Goal: Task Accomplishment & Management: Complete application form

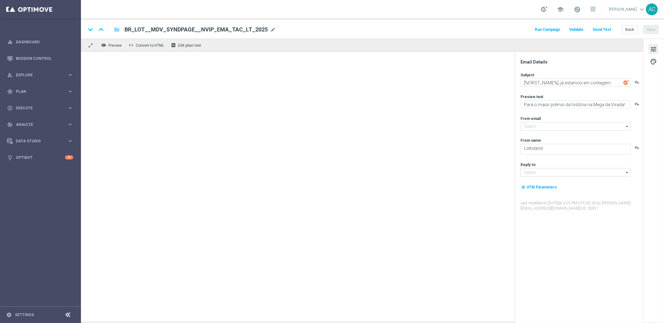
type input "mail@crm.lottoland.com.br"
type input "contato@lottoland.com.br"
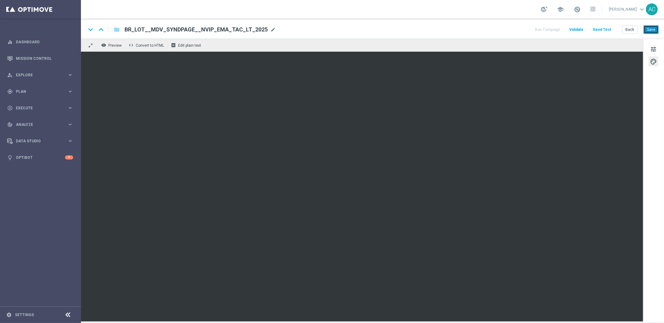
click at [654, 28] on button "Save" at bounding box center [651, 29] width 15 height 9
click at [182, 31] on span "BR_LOT__MDV_SYNDPAGE__NVIP_EMA_TAC_LT_2025" at bounding box center [196, 29] width 143 height 7
click at [182, 31] on input "BR_LOT__MDV_SYNDPAGE__NVIP_EMA_TAC_LT_2025" at bounding box center [202, 30] width 154 height 8
click at [651, 26] on button "Save" at bounding box center [651, 29] width 15 height 9
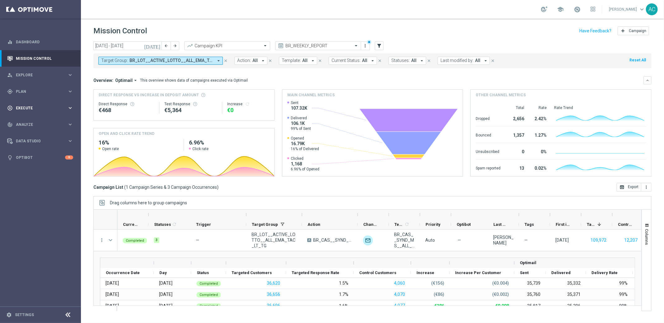
click at [48, 112] on div "play_circle_outline Execute keyboard_arrow_right" at bounding box center [40, 108] width 80 height 17
click at [34, 121] on link "Campaign Builder" at bounding box center [40, 120] width 49 height 5
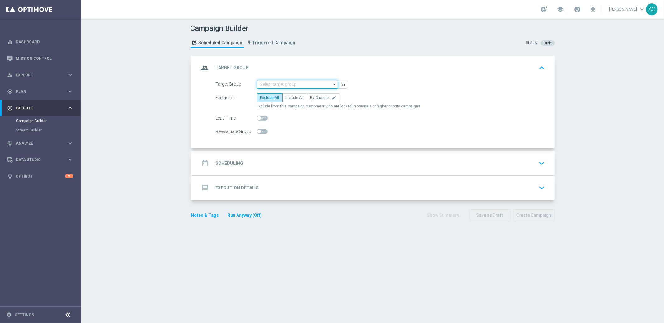
click at [270, 85] on input at bounding box center [297, 84] width 81 height 9
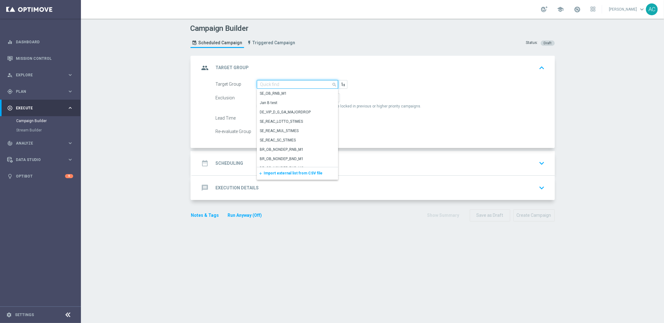
paste input "BR_LOT__ACTIVE_LOTTO__ALL_EMA_TAC_LT_TG"
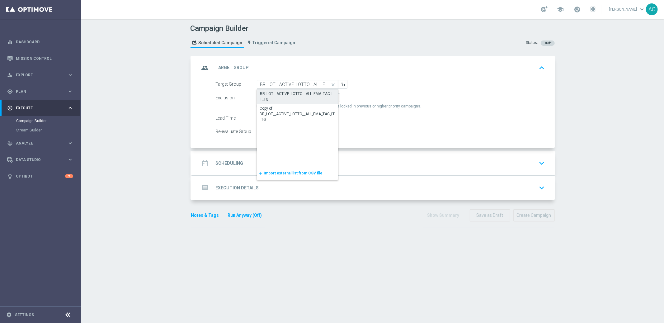
click at [282, 94] on div "BR_LOT__ACTIVE_LOTTO__ALL_EMA_TAC_LT_TG" at bounding box center [297, 96] width 75 height 11
type input "BR_LOT__ACTIVE_LOTTO__ALL_EMA_TAC_LT_TG"
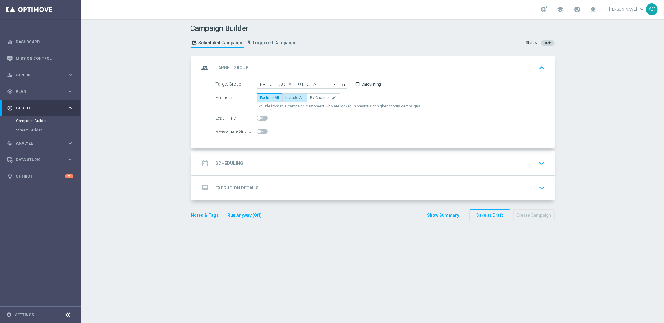
click at [282, 101] on label "Include All" at bounding box center [294, 97] width 25 height 9
click at [286, 101] on input "Include All" at bounding box center [288, 99] width 4 height 4
radio input "true"
click at [228, 162] on h2 "Scheduling" at bounding box center [230, 163] width 28 height 6
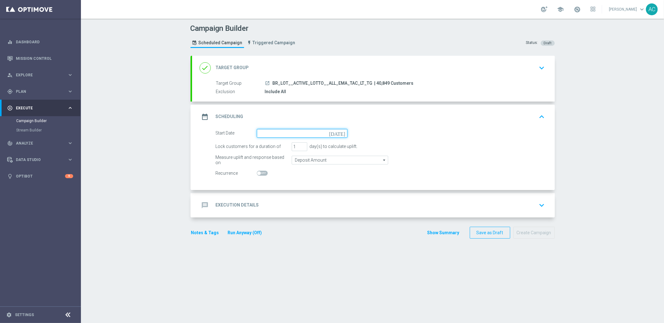
click at [273, 133] on input at bounding box center [302, 133] width 91 height 9
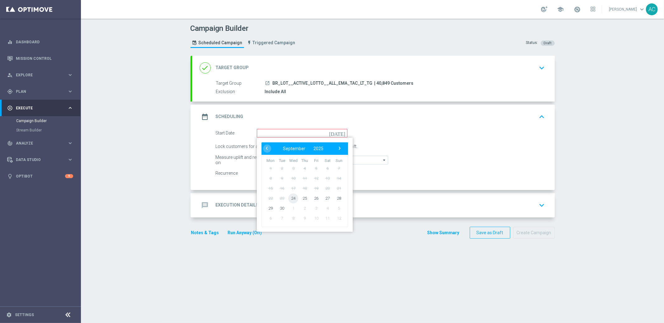
click at [290, 199] on span "24" at bounding box center [293, 198] width 10 height 10
type input "[DATE]"
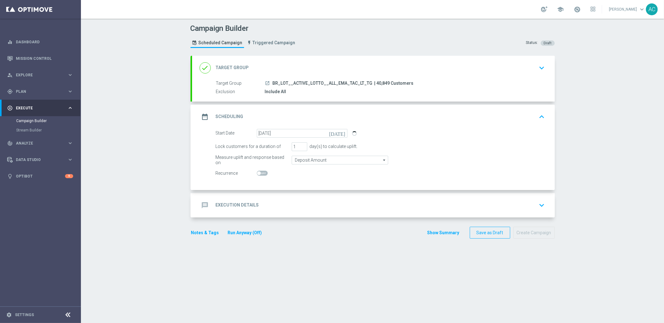
click at [259, 173] on span at bounding box center [262, 173] width 11 height 5
click at [259, 173] on input "checkbox" at bounding box center [262, 173] width 11 height 5
checkbox input "true"
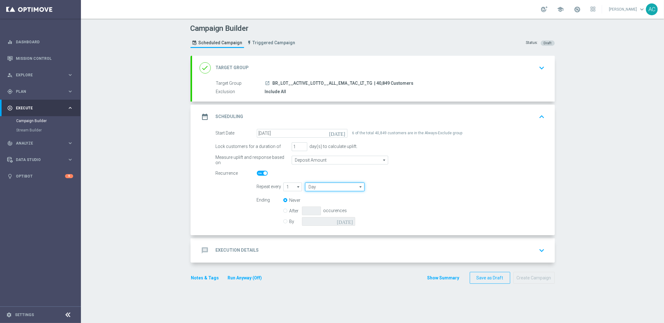
click at [320, 188] on input "Day" at bounding box center [334, 187] width 59 height 9
click at [318, 206] on div "Week" at bounding box center [332, 205] width 55 height 9
type input "Week"
click at [416, 187] on input "checkbox" at bounding box center [418, 187] width 9 height 8
checkbox input "true"
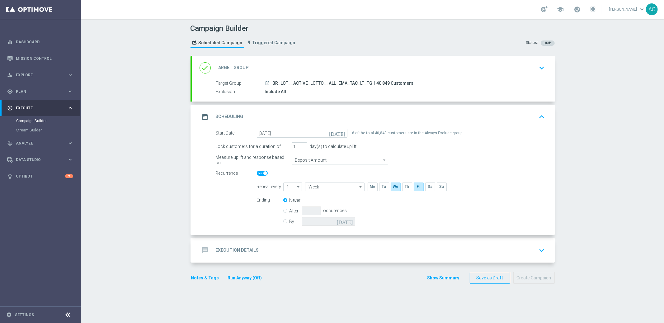
click at [222, 254] on div "message Execution Details" at bounding box center [229, 250] width 59 height 11
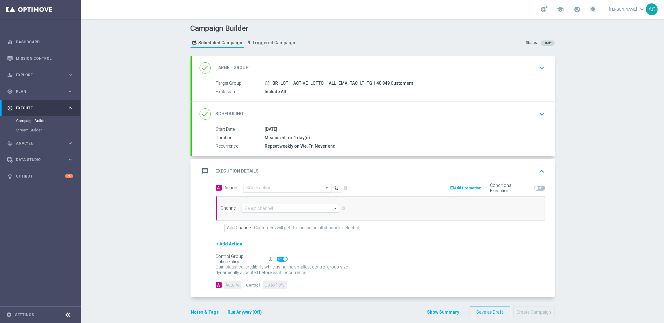
click at [264, 187] on input "text" at bounding box center [281, 188] width 69 height 5
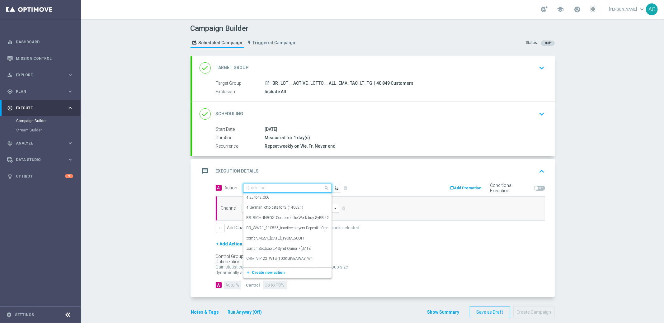
paste input "BR_LOT__MDV_SYNDPAGE__NVIP_EMA_TAC_LT_2025"
type input "BR_LOT__MDV_SYNDPAGE__NVIP_EMA_TAC_LT_2025"
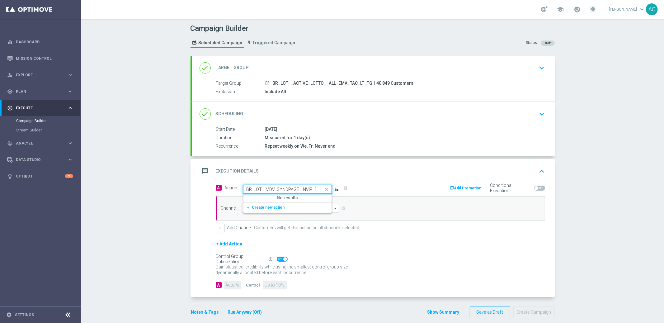
scroll to position [0, 34]
click at [252, 208] on span "Create new action" at bounding box center [268, 207] width 33 height 4
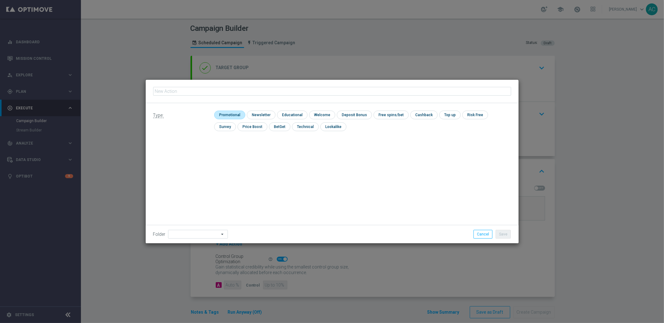
type input "BR_LOT__MDV_SYNDPAGE__NVIP_EMA_TAC_LT_2025"
click at [233, 115] on input "checkbox" at bounding box center [229, 115] width 30 height 8
checkbox input "true"
click at [507, 232] on button "Save" at bounding box center [503, 234] width 15 height 9
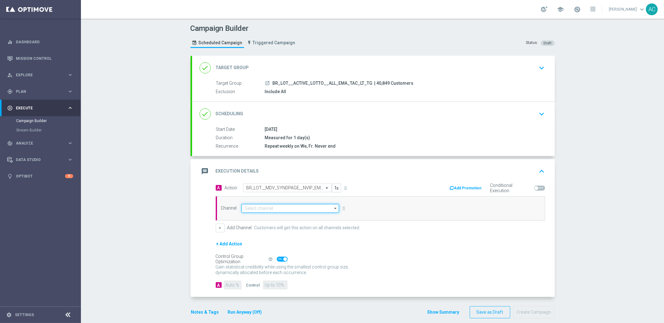
click at [262, 209] on input at bounding box center [291, 208] width 98 height 9
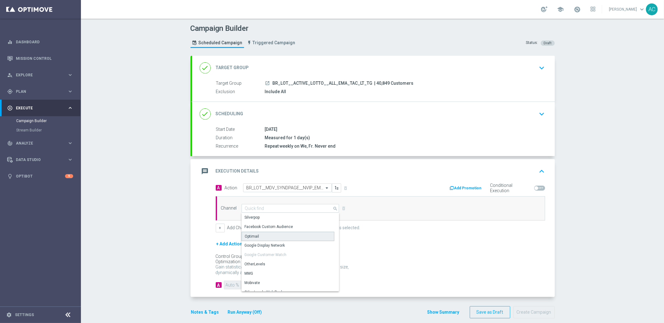
click at [266, 235] on div "Optimail" at bounding box center [288, 236] width 93 height 9
type input "Optimail"
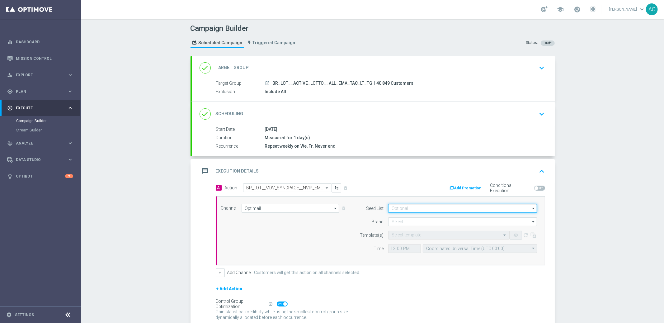
click at [414, 205] on input at bounding box center [462, 208] width 149 height 9
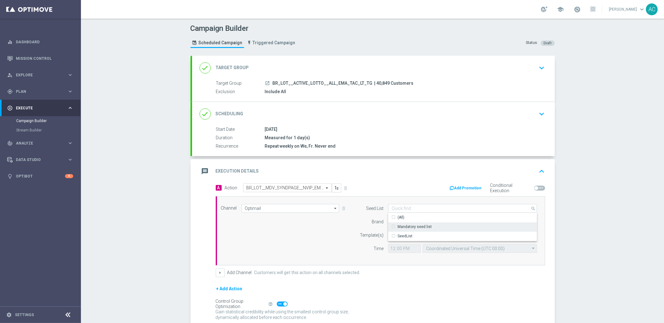
drag, startPoint x: 414, startPoint y: 228, endPoint x: 399, endPoint y: 232, distance: 15.4
click at [415, 228] on div "Mandatory seed list" at bounding box center [415, 227] width 34 height 6
drag, startPoint x: 251, startPoint y: 273, endPoint x: 267, endPoint y: 262, distance: 19.1
click at [251, 273] on div "+ Add Channel Customers will get this action on all channels selected." at bounding box center [381, 272] width 330 height 9
type input "Mandatory seed list"
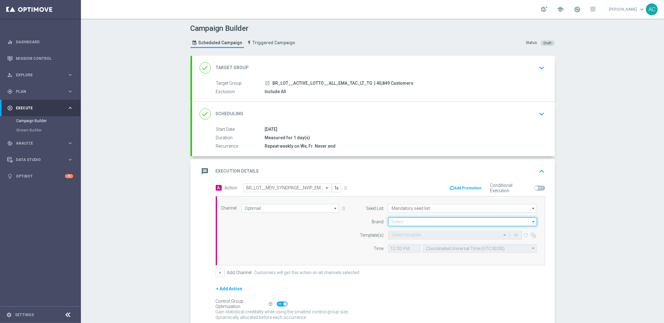
click at [420, 221] on input at bounding box center [462, 221] width 149 height 9
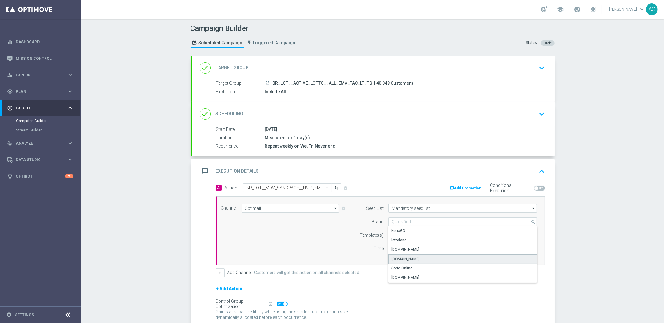
click at [412, 259] on div "[DOMAIN_NAME]" at bounding box center [406, 259] width 28 height 6
type input "[DOMAIN_NAME]"
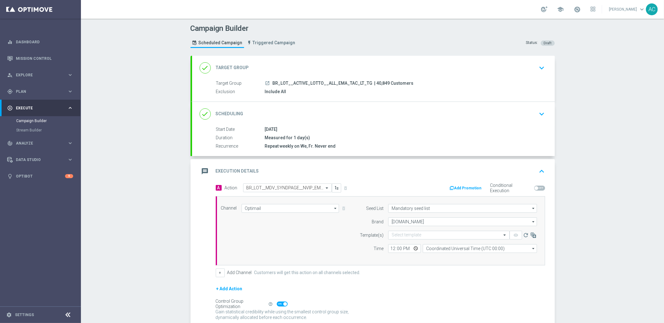
click at [284, 237] on div "Channel Optimail Optimail arrow_drop_down Drag here to set row groups Drag here…" at bounding box center [379, 231] width 326 height 54
click at [425, 234] on input "text" at bounding box center [443, 235] width 102 height 5
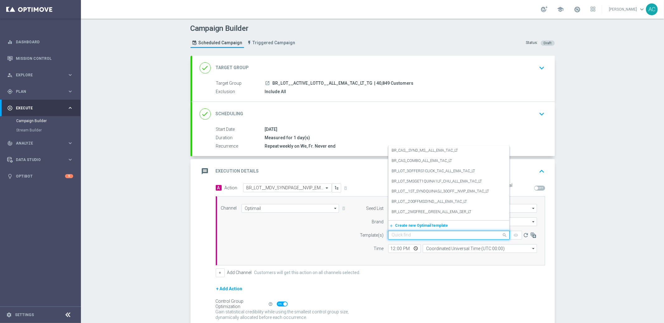
paste input "BR_LOT__MDV_SYNDPAGE__NVIP_EMA_TAC_LT_2025"
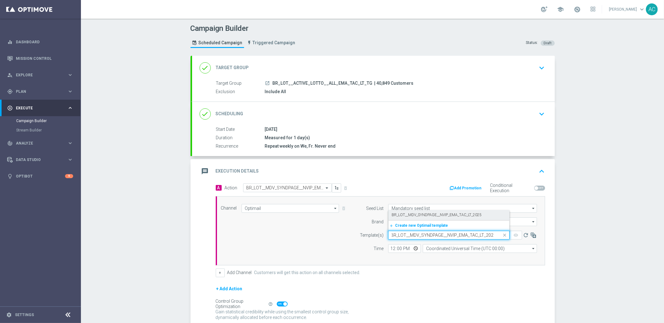
click at [430, 217] on label "BR_LOT__MDV_SYNDPAGE__NVIP_EMA_TAC_LT_2025" at bounding box center [437, 214] width 90 height 5
type input "BR_LOT__MDV_SYNDPAGE__NVIP_EMA_TAC_LT_2025"
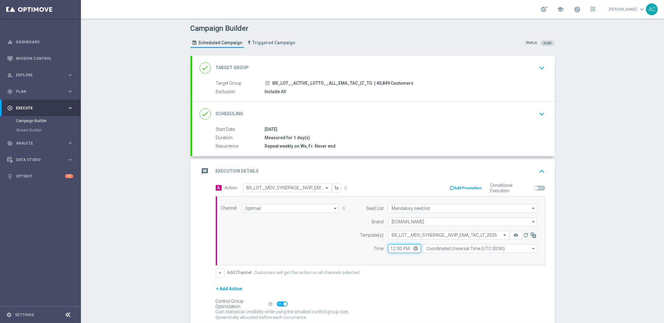
click at [388, 249] on input "12:00" at bounding box center [404, 248] width 33 height 9
type input "18:00"
click at [439, 246] on input "Coordinated Universal Time (UTC 00:00)" at bounding box center [480, 248] width 114 height 9
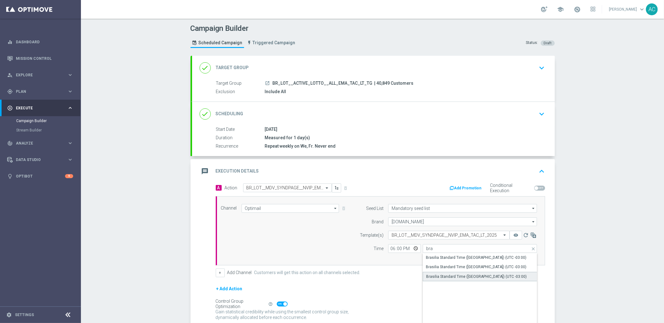
click at [488, 276] on div "Brasilia Standard Time ([GEOGRAPHIC_DATA]) (UTC -03:00)" at bounding box center [476, 277] width 101 height 6
type input "Brasilia Standard Time ([GEOGRAPHIC_DATA]) (UTC -03:00)"
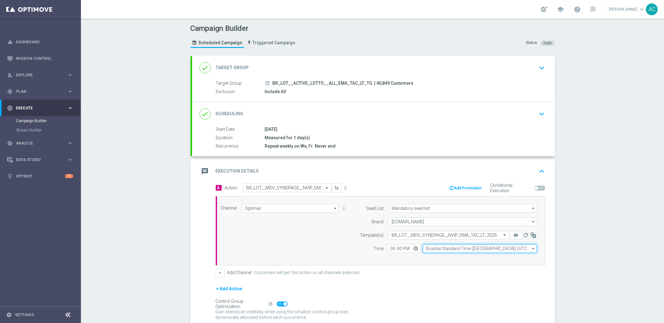
click at [435, 249] on input "Brasilia Standard Time ([GEOGRAPHIC_DATA]) (UTC -03:00)" at bounding box center [480, 248] width 114 height 9
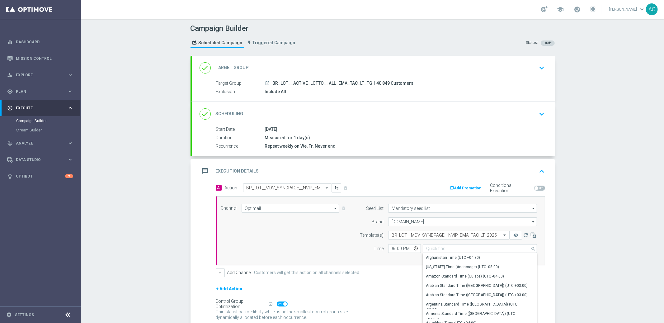
click at [591, 228] on div "Campaign Builder Scheduled Campaign Triggered Campaign Status: Draft done Targe…" at bounding box center [372, 171] width 583 height 304
type input "Brasilia Standard Time ([GEOGRAPHIC_DATA]) (UTC -03:00)"
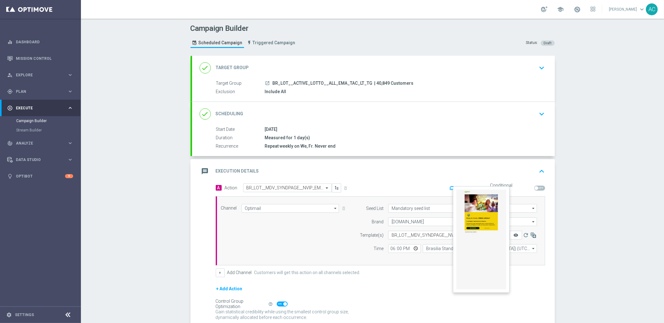
click at [514, 233] on icon "remove_red_eye" at bounding box center [516, 235] width 5 height 5
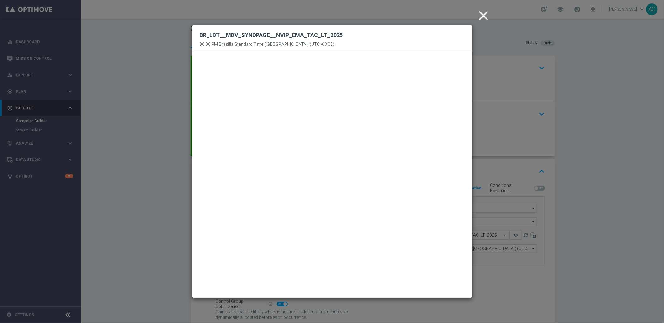
click at [481, 15] on icon "close" at bounding box center [484, 16] width 16 height 16
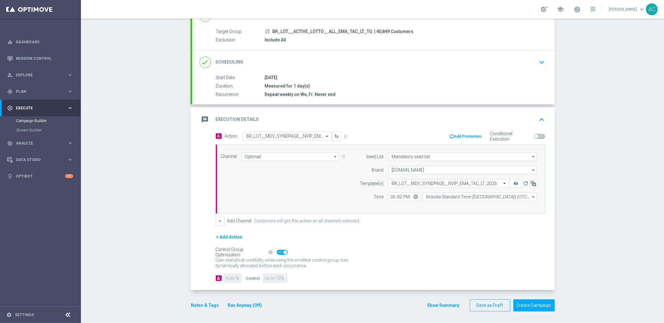
scroll to position [52, 0]
click at [279, 253] on span at bounding box center [282, 251] width 11 height 5
click at [279, 253] on input "checkbox" at bounding box center [282, 251] width 11 height 5
checkbox input "false"
click at [230, 278] on input "90" at bounding box center [232, 277] width 17 height 9
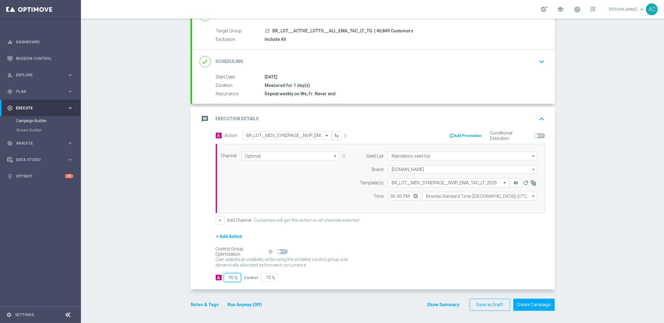
type input "9"
type input "91"
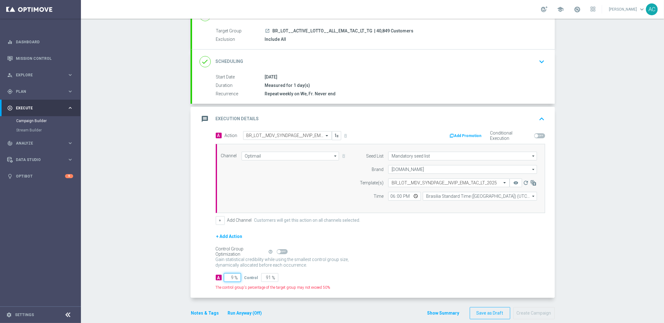
type input "95"
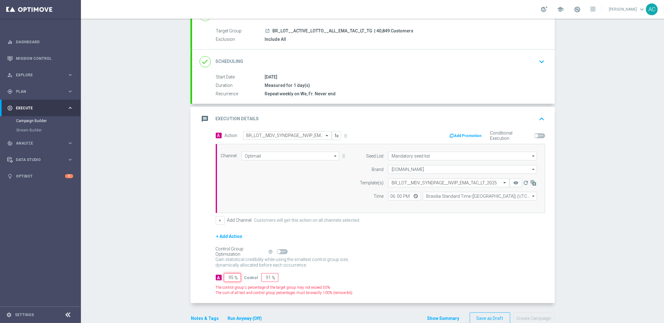
type input "5"
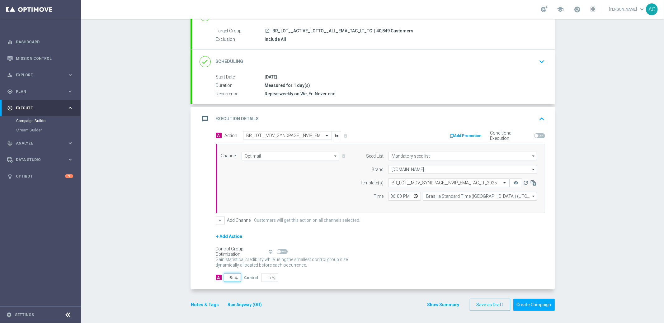
type input "95"
click at [603, 190] on div "Campaign Builder Scheduled Campaign Triggered Campaign Status: Draft done Targe…" at bounding box center [372, 171] width 583 height 304
click at [536, 305] on button "Create Campaign" at bounding box center [534, 305] width 41 height 12
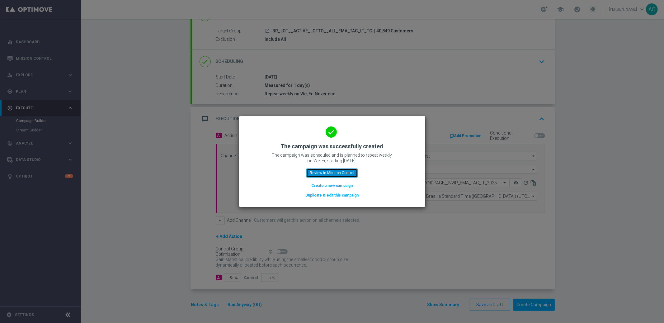
click at [334, 173] on button "Review in Mission Control" at bounding box center [331, 172] width 51 height 9
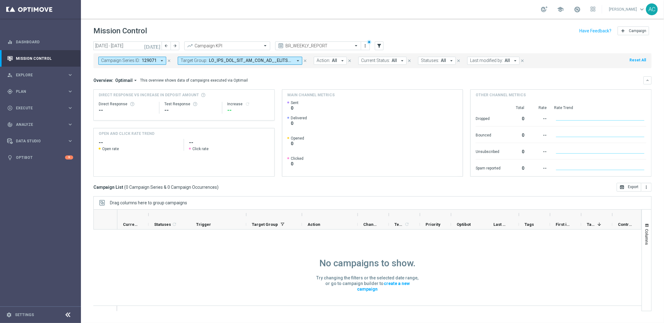
click at [304, 61] on icon "close" at bounding box center [305, 61] width 4 height 4
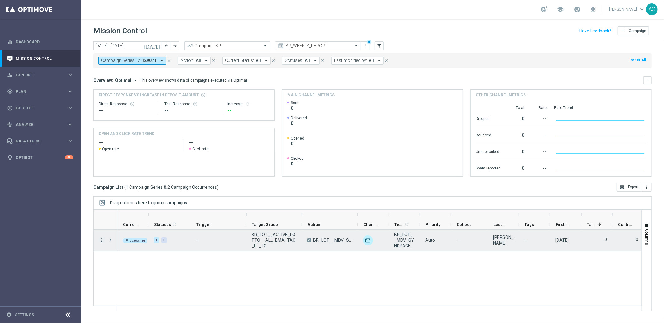
click at [101, 240] on icon "more_vert" at bounding box center [102, 240] width 6 height 6
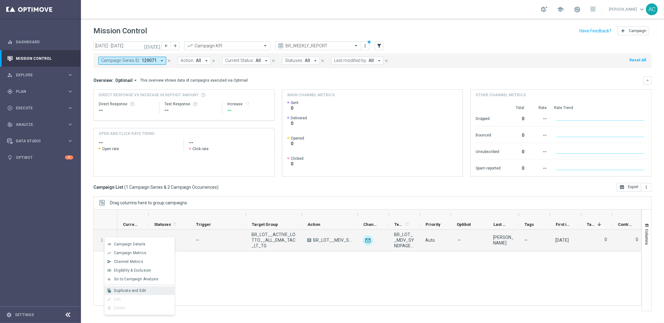
click at [134, 288] on span "Duplicate and Edit" at bounding box center [130, 290] width 32 height 4
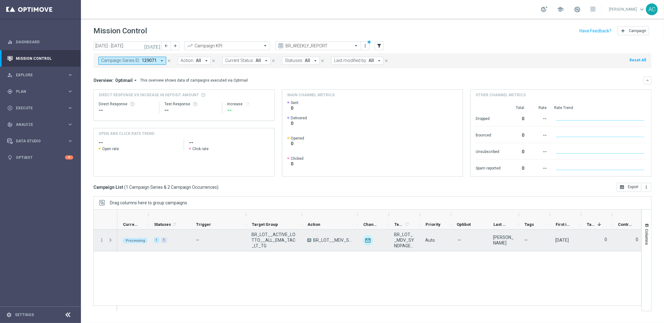
click at [111, 240] on span "Press SPACE to select this row." at bounding box center [111, 240] width 6 height 5
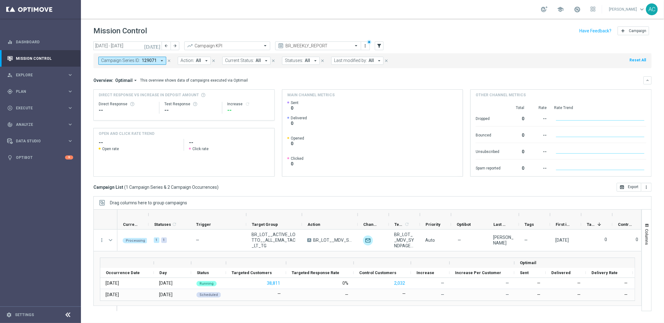
scroll to position [7, 0]
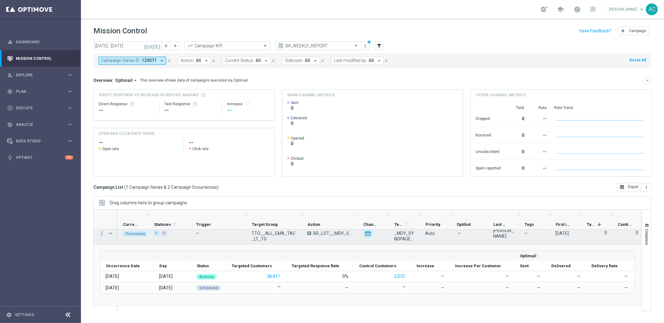
click at [102, 234] on div "more_vert" at bounding box center [99, 233] width 11 height 21
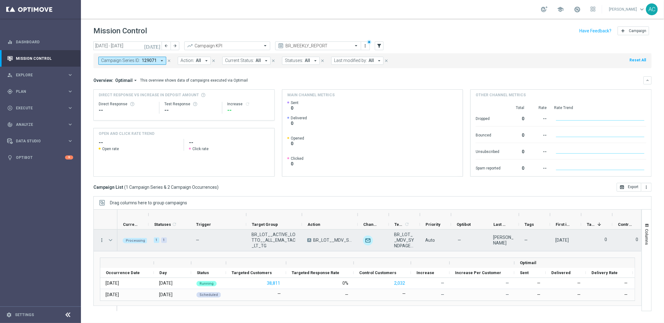
click at [102, 241] on icon "more_vert" at bounding box center [102, 240] width 6 height 6
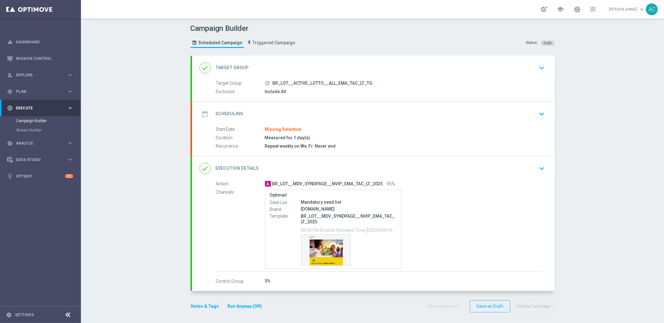
click at [418, 115] on div "date_range Scheduling keyboard_arrow_down" at bounding box center [374, 114] width 348 height 12
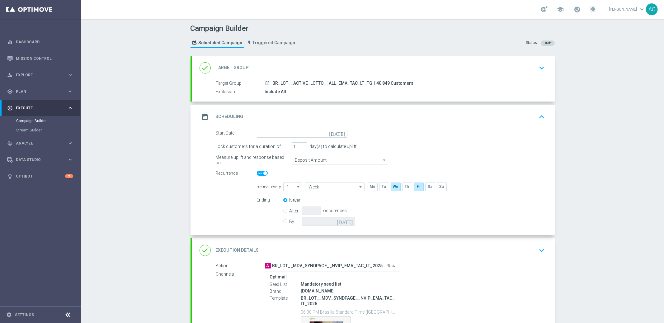
click at [283, 220] on input "By" at bounding box center [285, 220] width 4 height 4
radio input "true"
radio input "false"
click at [350, 221] on icon "[DATE]" at bounding box center [346, 220] width 18 height 7
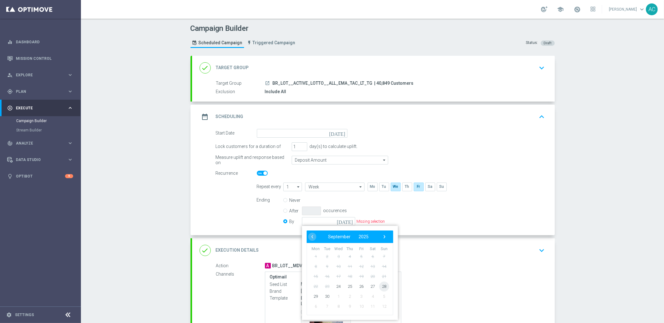
click at [381, 287] on span "28" at bounding box center [384, 286] width 10 height 10
type input "[DATE]"
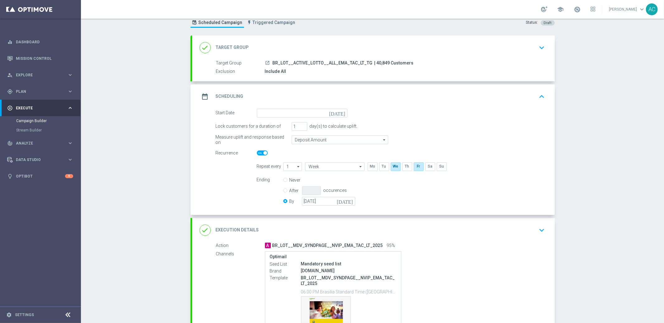
scroll to position [83, 0]
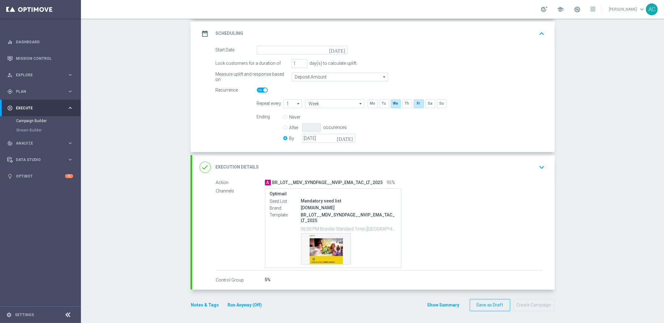
click at [614, 282] on div "Campaign Builder Scheduled Campaign Triggered Campaign Status: Draft done Targe…" at bounding box center [372, 171] width 583 height 304
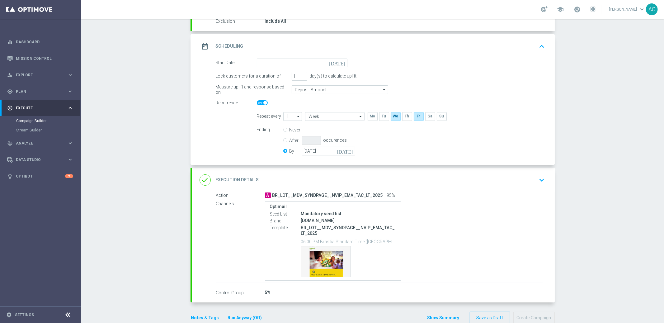
scroll to position [70, 0]
click at [325, 60] on input at bounding box center [302, 63] width 91 height 9
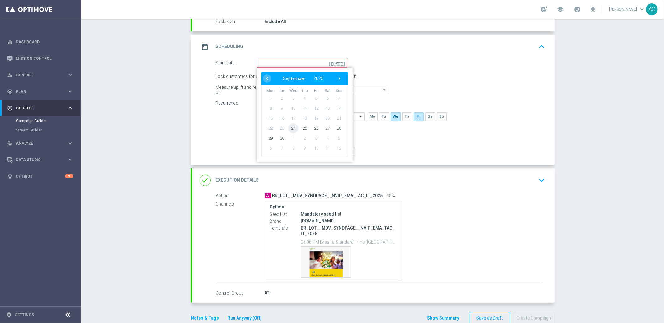
click at [292, 128] on span "24" at bounding box center [293, 128] width 10 height 10
type input "[DATE]"
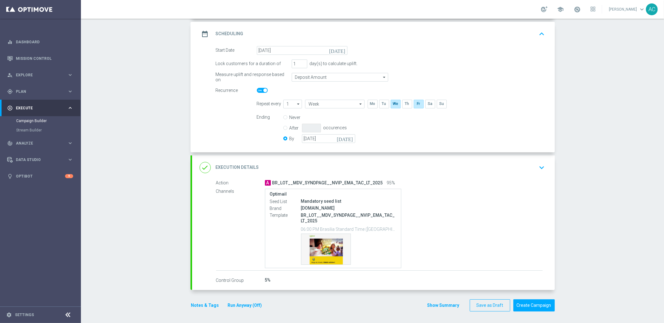
scroll to position [83, 0]
click at [538, 307] on button "Create Campaign" at bounding box center [534, 305] width 41 height 12
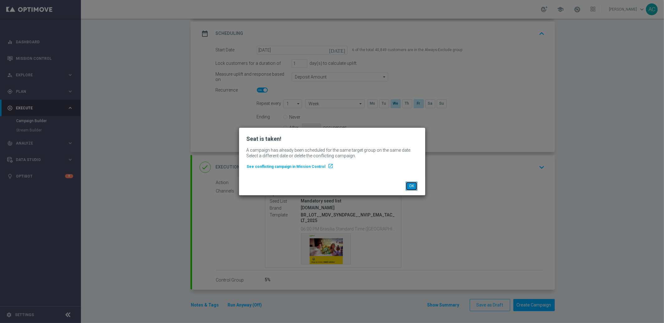
click at [417, 185] on button "OK" at bounding box center [412, 186] width 12 height 9
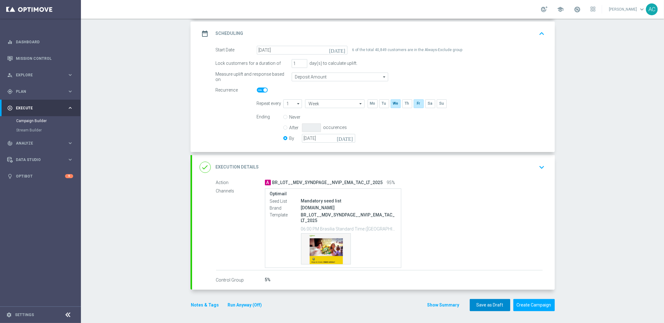
click at [485, 305] on button "Save as Draft" at bounding box center [490, 305] width 40 height 12
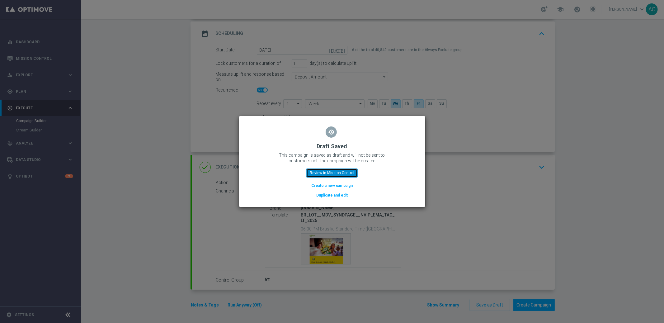
click at [334, 173] on button "Review in Mission Control" at bounding box center [331, 172] width 51 height 9
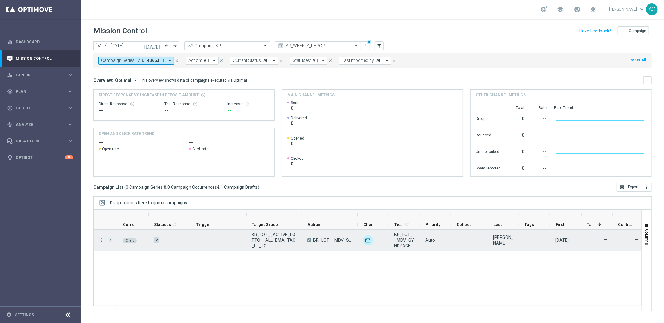
click at [111, 242] on span "Press SPACE to select this row." at bounding box center [111, 240] width 6 height 5
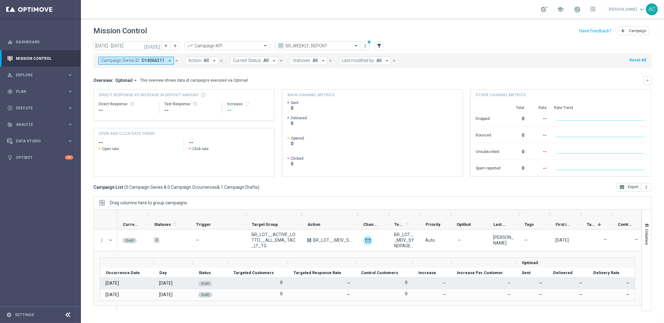
scroll to position [7, 0]
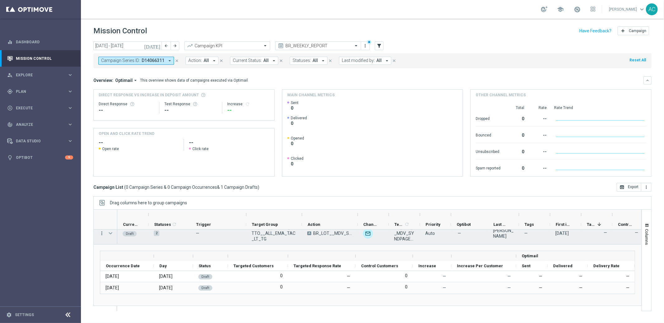
click at [100, 232] on div "more_vert" at bounding box center [99, 233] width 11 height 21
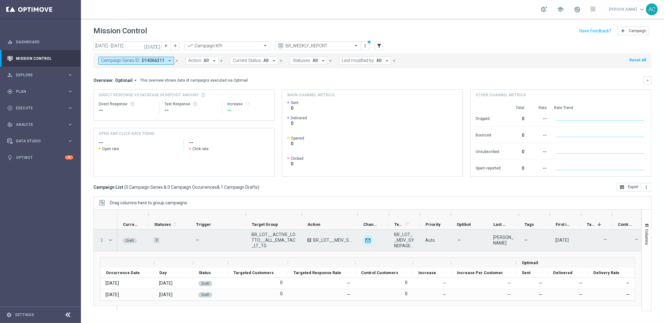
click at [102, 242] on icon "more_vert" at bounding box center [102, 240] width 6 height 6
click at [125, 273] on span "Delete" at bounding box center [120, 273] width 12 height 4
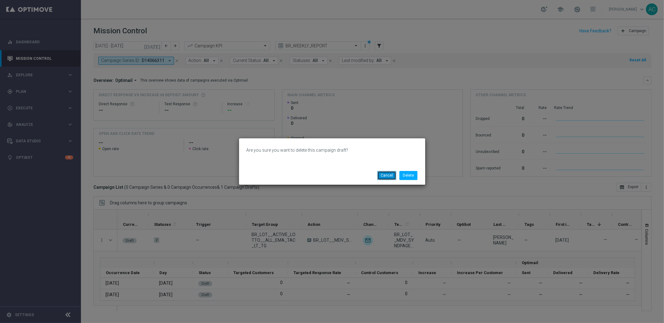
click at [383, 178] on button "Cancel" at bounding box center [386, 175] width 19 height 9
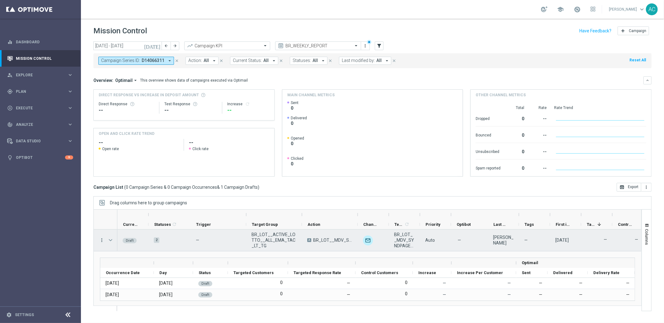
click at [104, 241] on icon "more_vert" at bounding box center [102, 240] width 6 height 6
click at [119, 264] on span "Edit" at bounding box center [117, 264] width 7 height 4
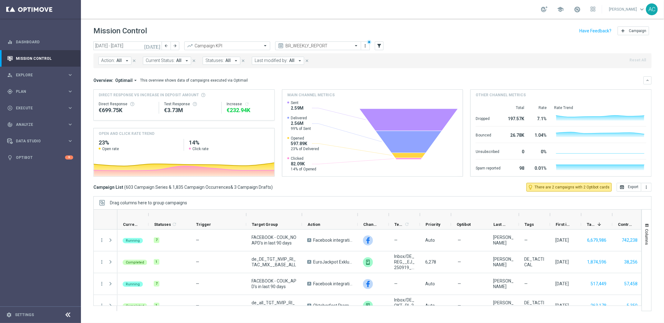
click at [120, 63] on button "Action: All arrow_drop_down" at bounding box center [114, 61] width 33 height 8
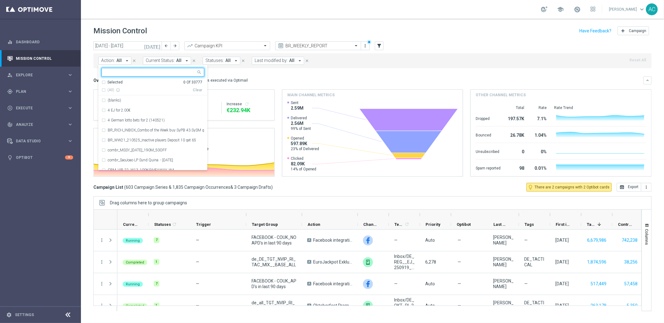
click at [129, 73] on input "text" at bounding box center [150, 72] width 91 height 5
paste input "BR_LOT__MDV_SYNDPAGE__NVIP_EMA_TAC_LT_2025"
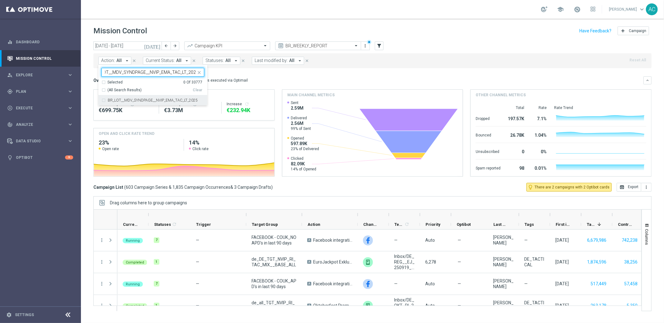
click at [127, 100] on label "BR_LOT__MDV_SYNDPAGE__NVIP_EMA_TAC_LT_2025" at bounding box center [153, 100] width 90 height 4
type input "BR_LOT__MDV_SYNDPAGE__NVIP_EMA_TAC_LT_2025"
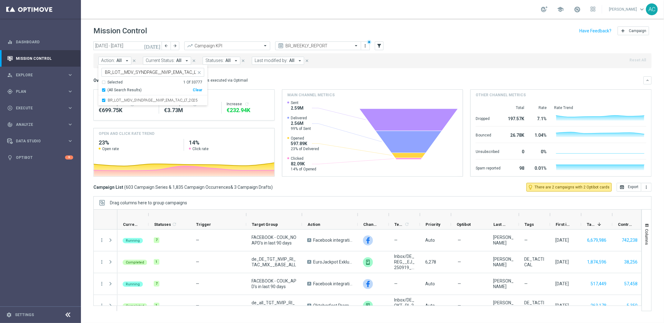
click at [533, 43] on div "today 15 Sep 2025 - 21 Sep 2025 arrow_back arrow_forward Campaign KPI trending_…" at bounding box center [372, 45] width 558 height 9
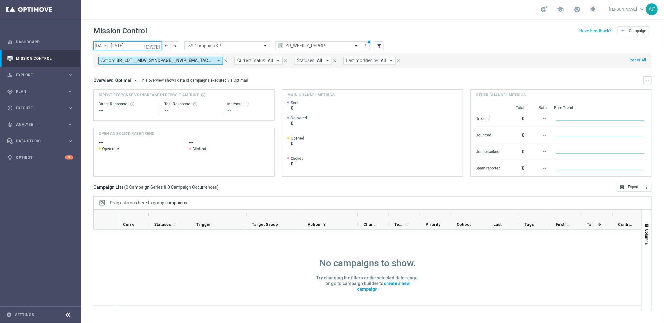
click at [122, 46] on input "15 Sep 2025 - 21 Sep 2025" at bounding box center [127, 45] width 69 height 9
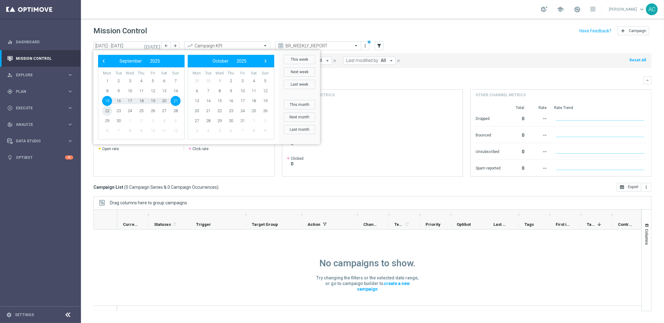
click at [105, 111] on span "22" at bounding box center [107, 111] width 10 height 10
click at [165, 108] on span "27" at bounding box center [164, 111] width 10 height 10
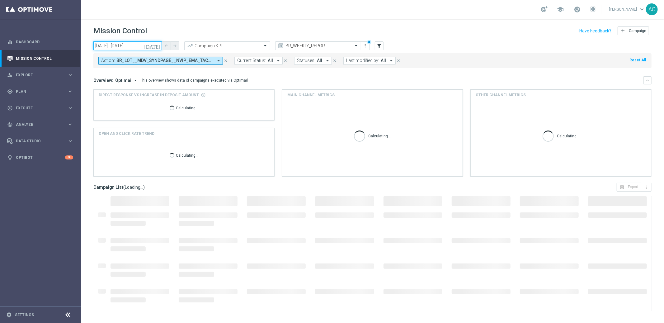
click at [129, 47] on input "22 Sep 2025 - 27 Sep 2025" at bounding box center [127, 45] width 69 height 9
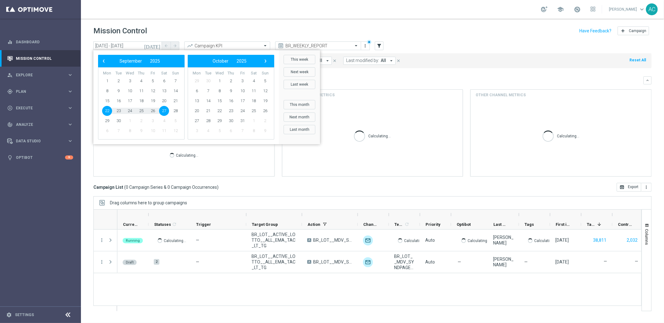
click at [106, 109] on span "22" at bounding box center [107, 111] width 10 height 10
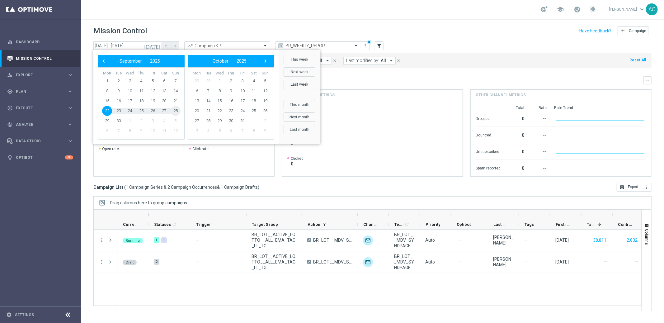
click at [178, 111] on span "28" at bounding box center [176, 111] width 10 height 10
type input "22 Sep 2025 - 28 Sep 2025"
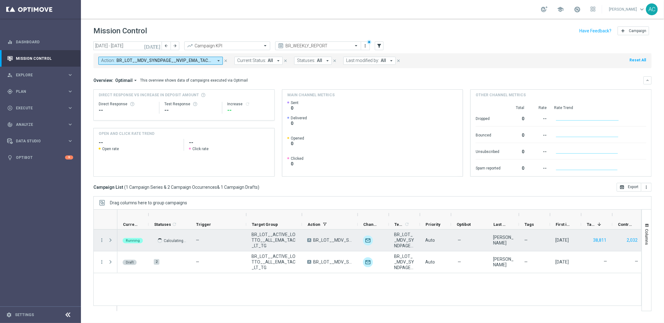
click at [111, 241] on span "Press SPACE to select this row." at bounding box center [111, 240] width 6 height 5
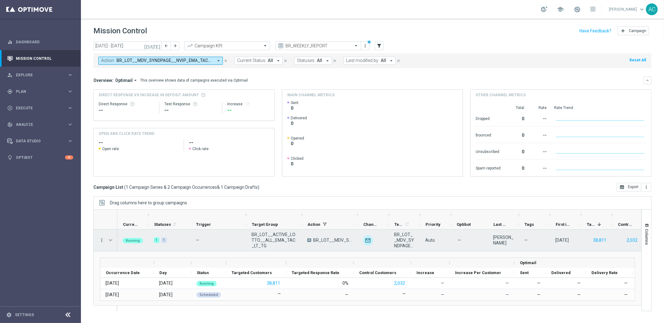
click at [103, 241] on icon "more_vert" at bounding box center [102, 240] width 6 height 6
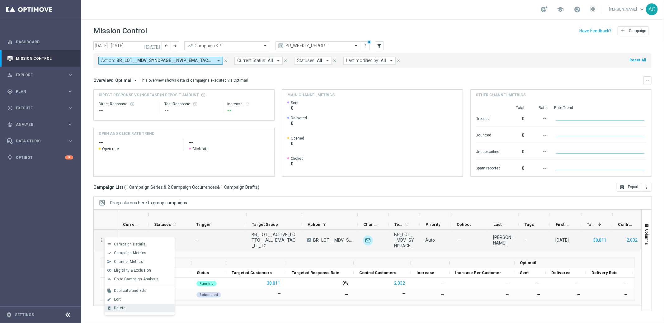
click at [127, 306] on div "Delete" at bounding box center [143, 308] width 58 height 4
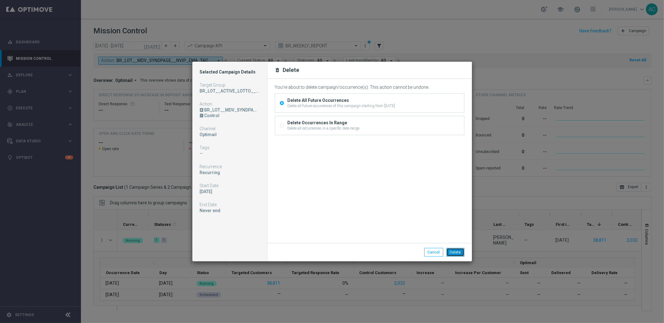
click at [460, 252] on button "Delete" at bounding box center [456, 252] width 18 height 9
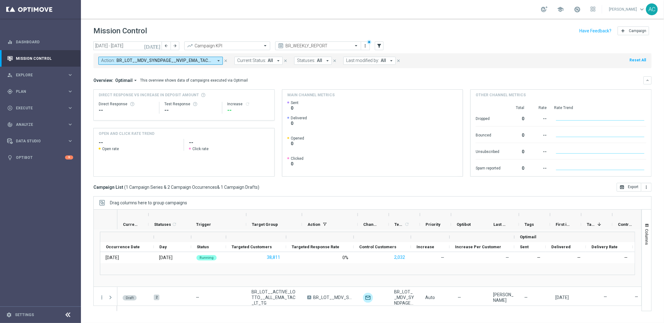
scroll to position [29, 0]
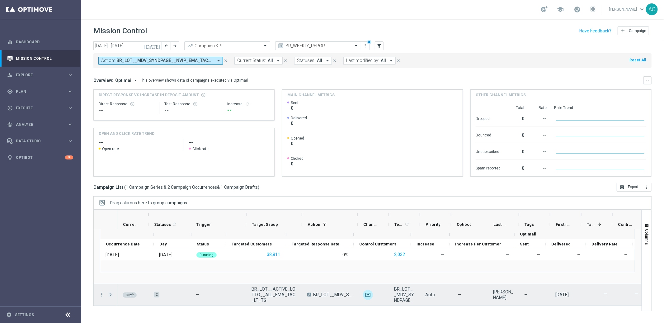
click at [109, 293] on span "Press SPACE to select this row." at bounding box center [111, 294] width 6 height 5
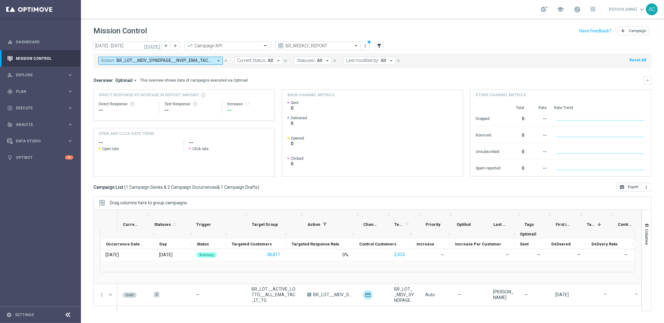
scroll to position [90, 0]
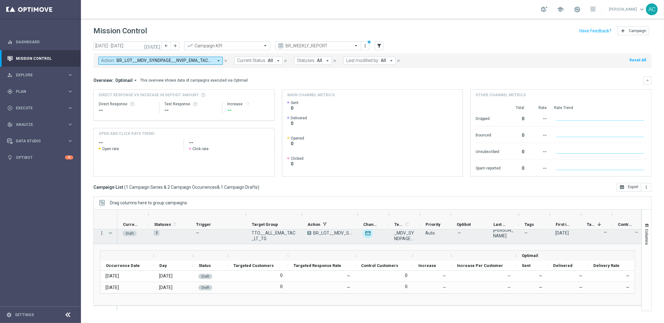
click at [101, 235] on div "more_vert" at bounding box center [99, 232] width 11 height 21
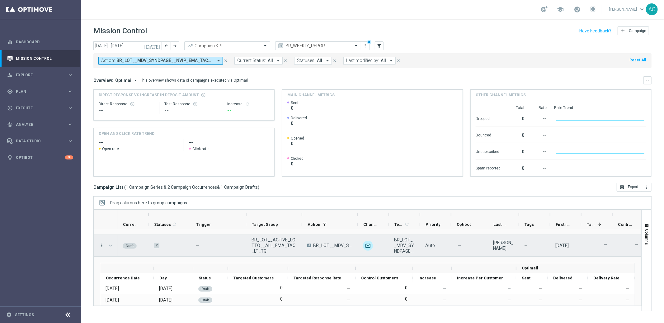
click at [102, 247] on icon "more_vert" at bounding box center [102, 246] width 6 height 6
click at [119, 270] on span "Edit" at bounding box center [117, 270] width 7 height 4
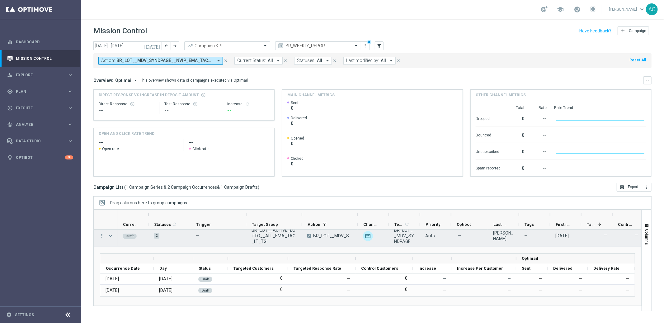
scroll to position [90, 0]
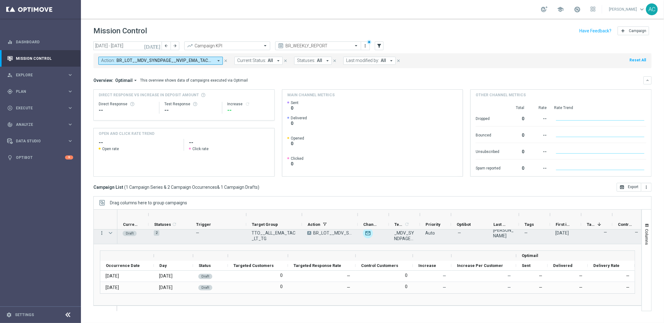
click at [101, 234] on div "more_vert more_vert Running 1 1 — BR_LOT__ACTIVE_LOTTO__ALL_EMA_TAC_LT_TG A BR_…" at bounding box center [367, 268] width 548 height 76
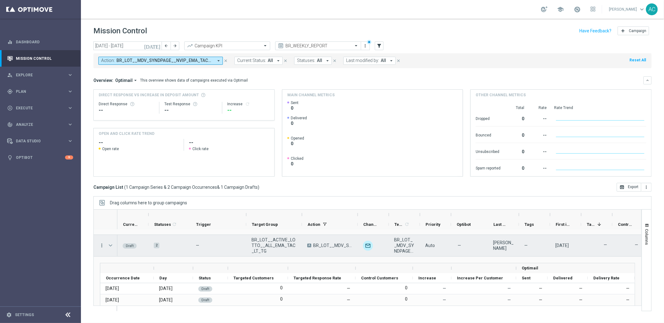
click at [101, 247] on icon "more_vert" at bounding box center [102, 246] width 6 height 6
click at [121, 278] on span "Delete" at bounding box center [120, 278] width 12 height 4
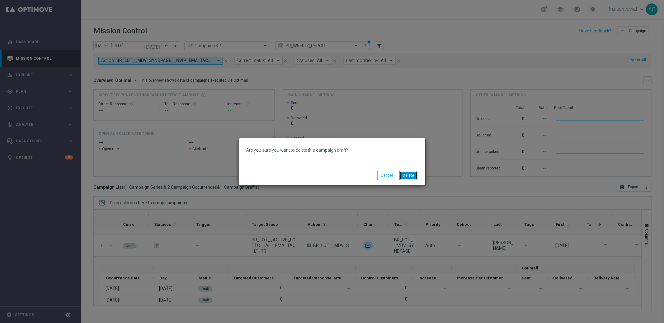
click at [409, 174] on button "Delete" at bounding box center [409, 175] width 18 height 9
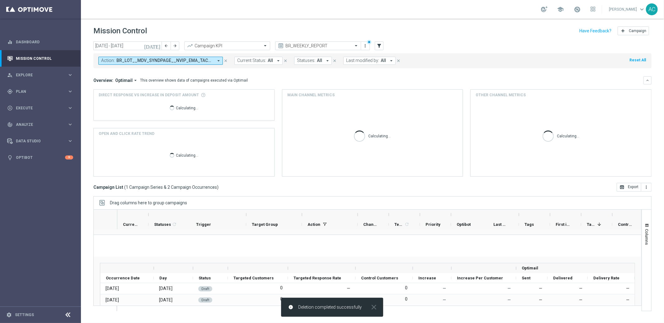
scroll to position [7, 0]
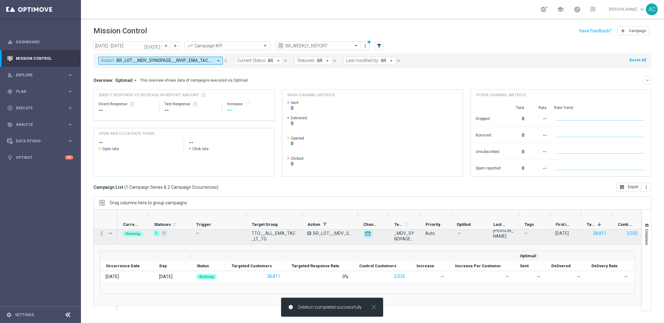
click at [99, 234] on div "more_vert" at bounding box center [99, 233] width 11 height 21
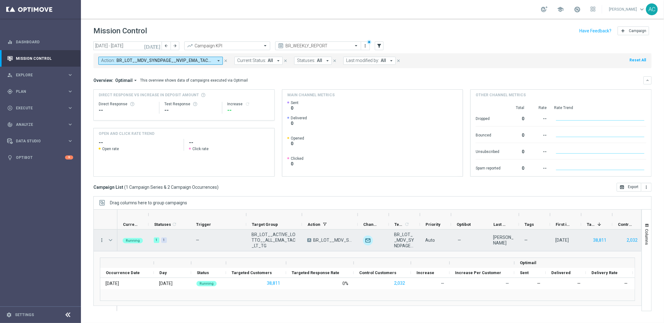
click at [102, 242] on icon "more_vert" at bounding box center [102, 240] width 6 height 6
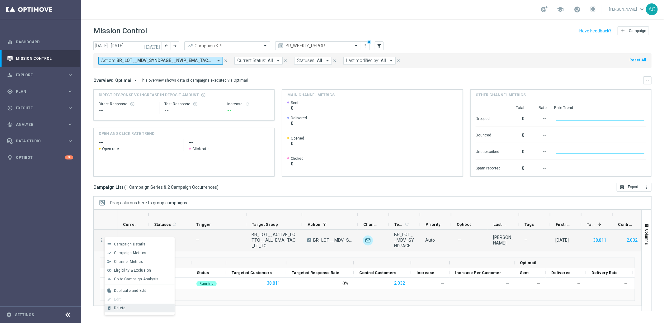
click at [128, 306] on div "Delete" at bounding box center [143, 308] width 58 height 4
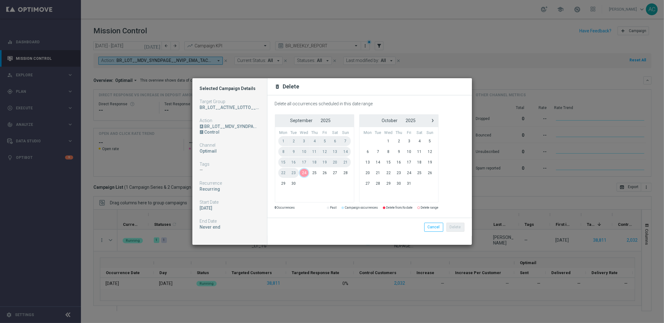
click at [301, 173] on span "24" at bounding box center [304, 173] width 11 height 10
click at [325, 174] on span "26" at bounding box center [325, 173] width 10 height 10
click at [453, 225] on button "Delete" at bounding box center [456, 227] width 18 height 9
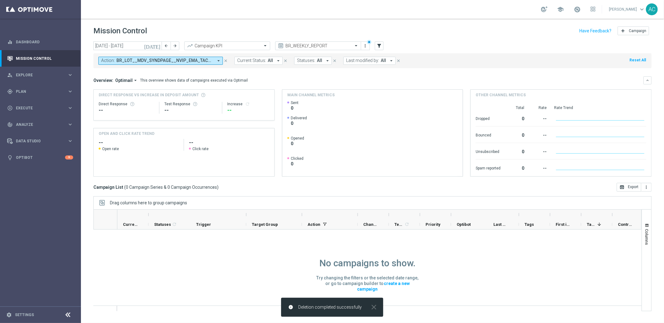
click at [215, 60] on button "Action: BR_LOT__MDV_SYNDPAGE__NVIP_EMA_TAC_LT_2025 arrow_drop_down" at bounding box center [160, 61] width 125 height 8
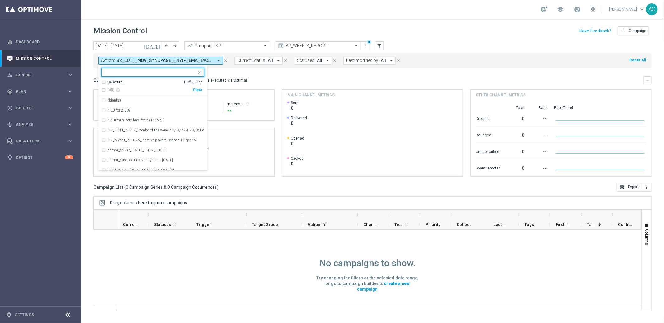
click at [0, 0] on div "Clear" at bounding box center [0, 0] width 0 height 0
drag, startPoint x: 278, startPoint y: 77, endPoint x: 269, endPoint y: 78, distance: 8.8
click at [278, 78] on div "Overview: Optimail arrow_drop_down This overview shows data of campaigns execut…" at bounding box center [368, 81] width 550 height 6
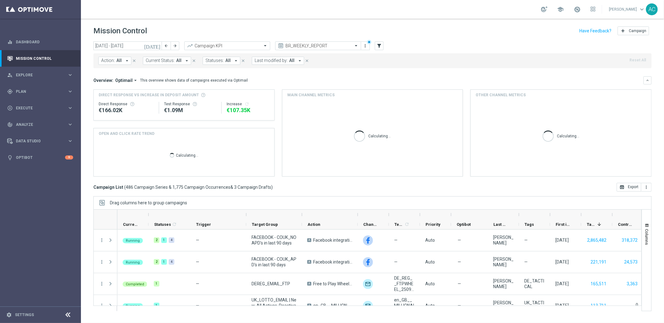
click at [122, 64] on button "Action: All arrow_drop_down" at bounding box center [114, 61] width 33 height 8
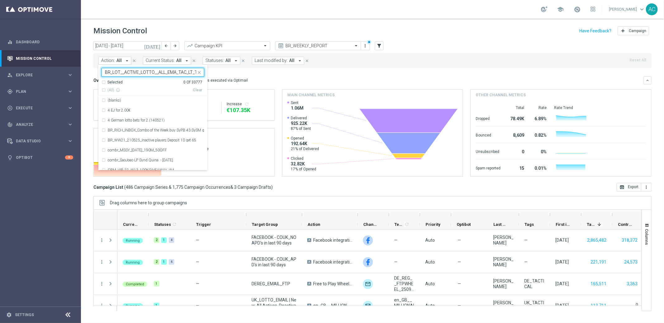
scroll to position [0, 2]
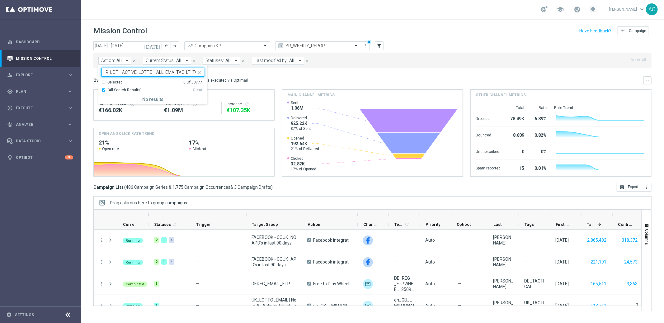
type input "BR_LOT__ACTIVE_LOTTO__ALL_EMA_TAC_LT_TG"
click at [274, 77] on div "Overview: Optimail arrow_drop_down This overview shows data of campaigns execut…" at bounding box center [372, 80] width 558 height 8
click at [381, 45] on icon "filter_alt" at bounding box center [380, 46] width 6 height 6
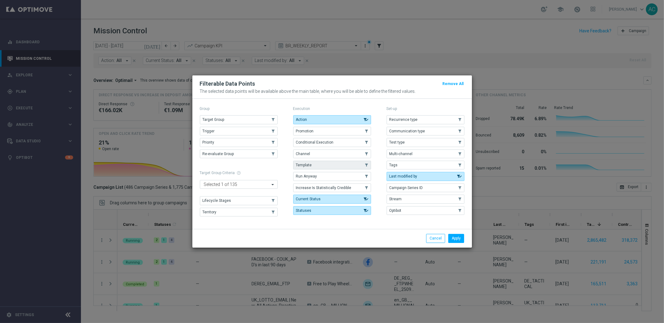
click at [314, 167] on button "Template" at bounding box center [332, 165] width 78 height 9
click at [458, 237] on button "Apply" at bounding box center [457, 238] width 16 height 9
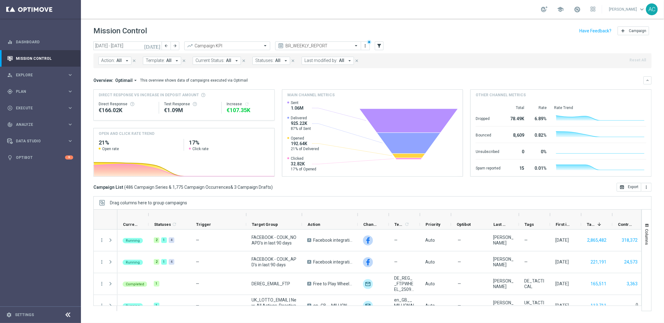
click at [161, 60] on span "Template:" at bounding box center [155, 60] width 19 height 5
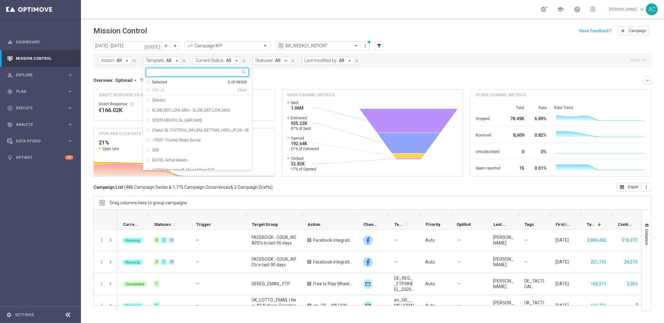
type input "BR_LOT__ACTIVE_LOTTO__ALL_EMA_TAC_LT_TG"
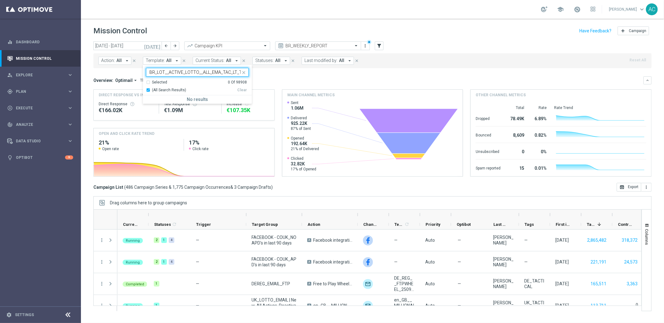
scroll to position [0, 2]
drag, startPoint x: 171, startPoint y: 71, endPoint x: 251, endPoint y: 75, distance: 80.1
click at [251, 75] on div "today 22 Sep 2025 - 28 Sep 2025 arrow_back arrow_forward Campaign KPI trending_…" at bounding box center [372, 179] width 583 height 276
click at [314, 74] on mini-dashboard "Overview: Optimail arrow_drop_down This overview shows data of campaigns execut…" at bounding box center [372, 125] width 558 height 115
click at [378, 46] on icon "filter_alt" at bounding box center [380, 46] width 6 height 6
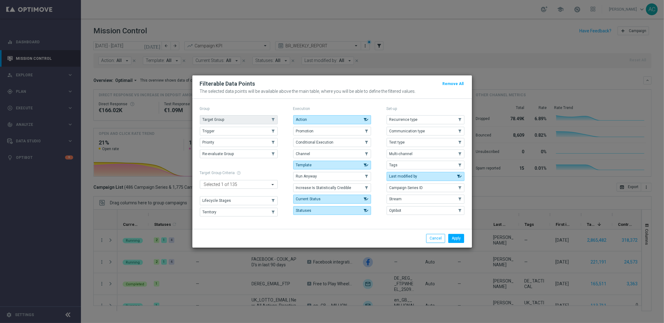
click at [206, 117] on span "Target Group" at bounding box center [214, 119] width 22 height 4
click at [459, 237] on button "Apply" at bounding box center [457, 238] width 16 height 9
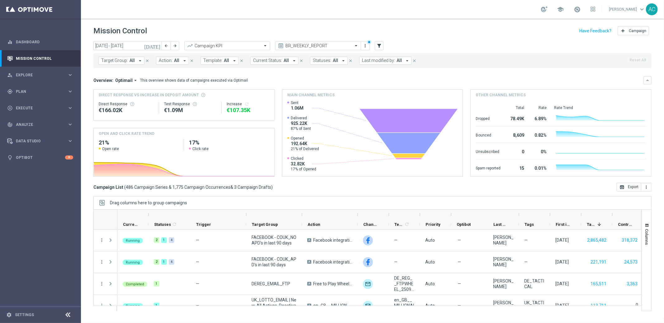
click at [112, 62] on span "Target Group:" at bounding box center [114, 60] width 27 height 5
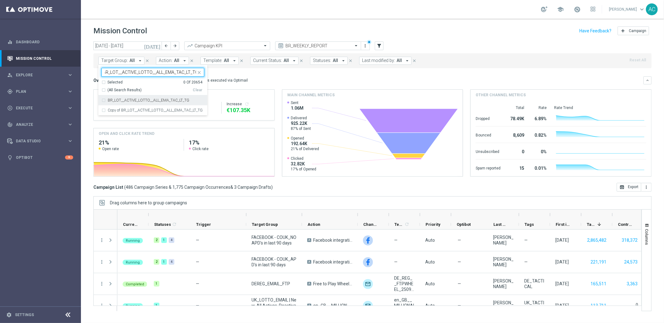
click at [103, 90] on div "(All Search Results)" at bounding box center [147, 90] width 91 height 5
type input "BR_LOT__ACTIVE_LOTTO__ALL_EMA_TAC_LT_TG"
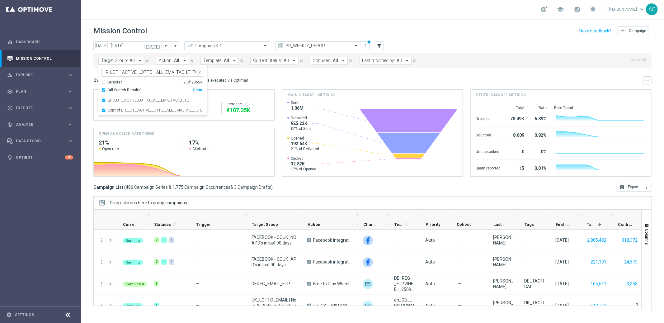
scroll to position [0, 0]
click at [332, 81] on div "Overview: Optimail arrow_drop_down This overview shows data of campaigns execut…" at bounding box center [368, 81] width 550 height 6
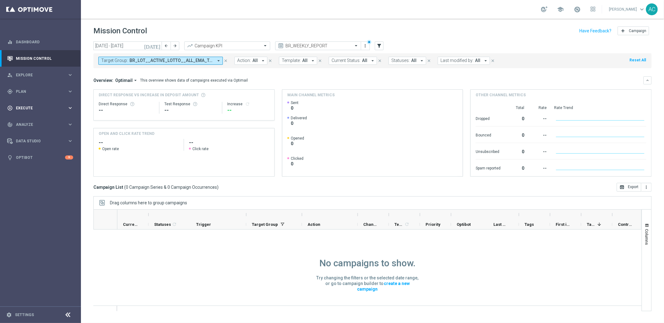
click at [42, 106] on span "Execute" at bounding box center [41, 108] width 51 height 4
click at [37, 121] on link "Campaign Builder" at bounding box center [40, 120] width 49 height 5
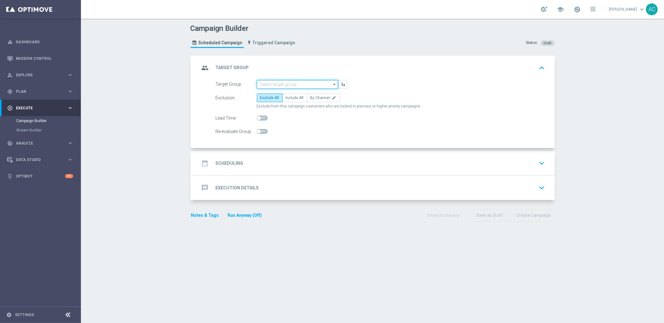
click at [292, 85] on input at bounding box center [297, 84] width 81 height 9
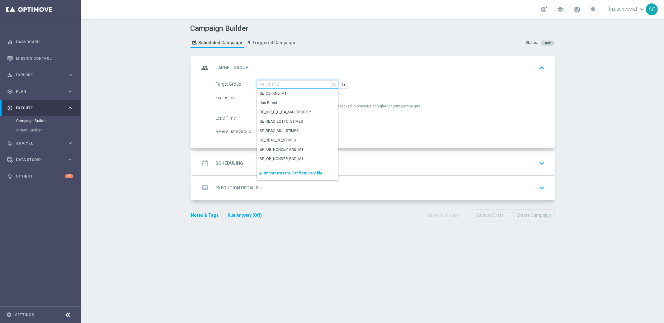
paste input "BR_LOT__ACTIVE_LOTTO__ALL_EMA_TAC_LT_TG"
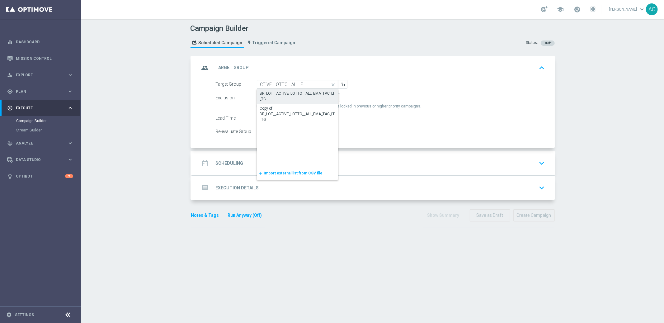
click at [286, 97] on div "BR_LOT__ACTIVE_LOTTO__ALL_EMA_TAC_LT_TG" at bounding box center [297, 96] width 75 height 11
type input "BR_LOT__ACTIVE_LOTTO__ALL_EMA_TAC_LT_TG"
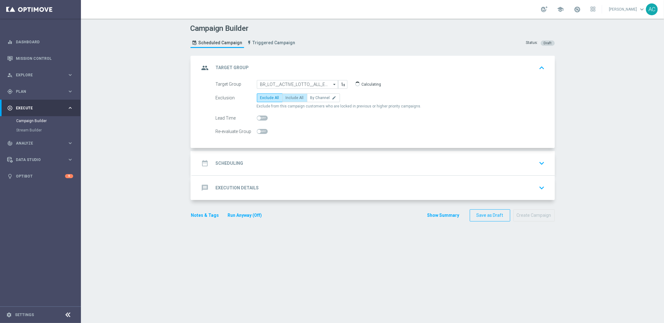
click at [288, 97] on span "Include All" at bounding box center [295, 98] width 18 height 4
click at [288, 97] on input "Include All" at bounding box center [288, 99] width 4 height 4
radio input "true"
click at [240, 165] on div "date_range Scheduling keyboard_arrow_down" at bounding box center [374, 163] width 348 height 12
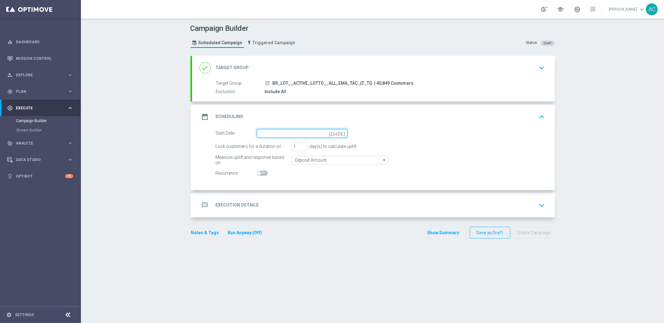
click at [289, 135] on input at bounding box center [302, 133] width 91 height 9
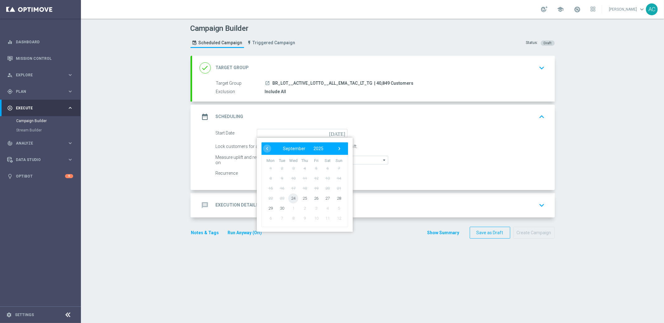
click at [288, 198] on span "24" at bounding box center [293, 198] width 10 height 10
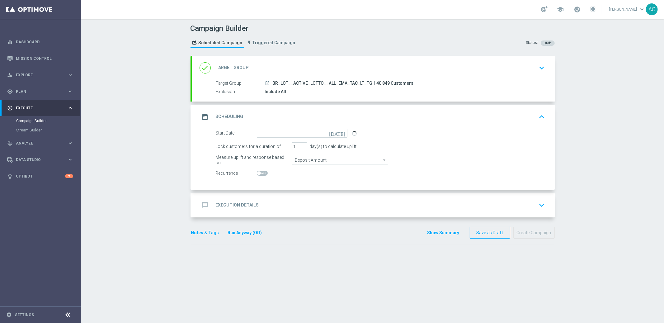
type input "[DATE]"
click at [257, 172] on span at bounding box center [259, 173] width 4 height 4
click at [257, 172] on input "checkbox" at bounding box center [262, 173] width 11 height 5
checkbox input "true"
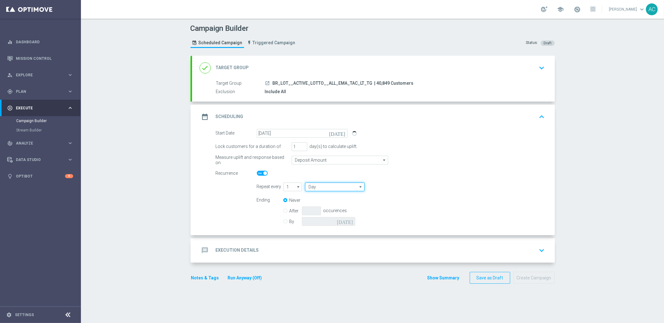
click at [323, 185] on input "Day" at bounding box center [334, 187] width 59 height 9
click at [323, 203] on div "Week" at bounding box center [332, 205] width 55 height 9
type input "Week"
drag, startPoint x: 418, startPoint y: 186, endPoint x: 368, endPoint y: 205, distance: 54.2
click at [418, 186] on input "checkbox" at bounding box center [418, 187] width 9 height 8
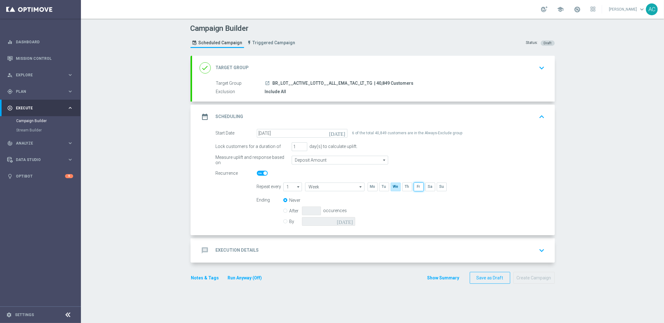
checkbox input "true"
click at [283, 221] on input "By" at bounding box center [285, 220] width 4 height 4
radio input "true"
radio input "false"
click at [345, 220] on icon "[DATE]" at bounding box center [346, 220] width 18 height 7
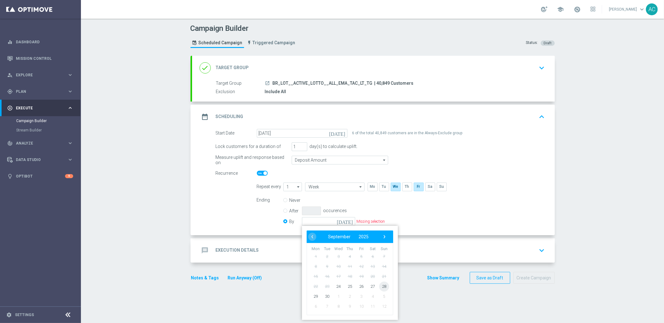
drag, startPoint x: 384, startPoint y: 287, endPoint x: 379, endPoint y: 284, distance: 5.6
click at [383, 287] on span "28" at bounding box center [384, 286] width 10 height 10
type input "[DATE]"
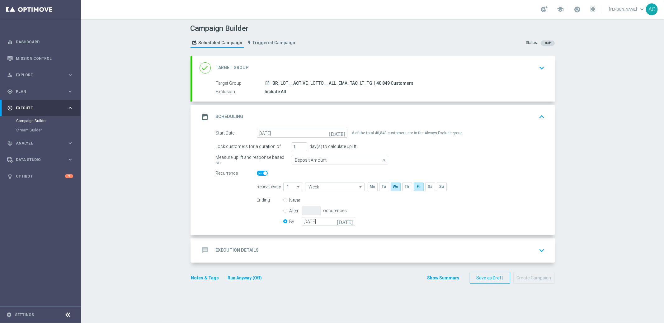
click at [247, 258] on div "message Execution Details keyboard_arrow_down" at bounding box center [373, 250] width 363 height 24
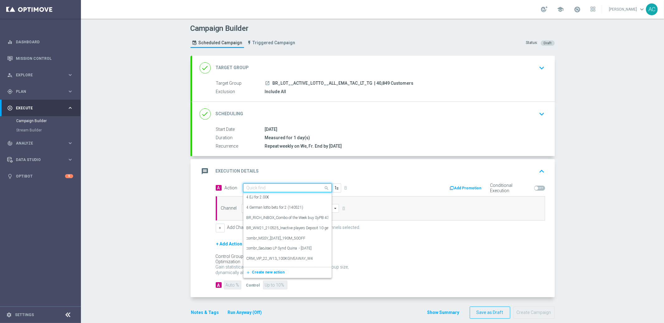
click at [304, 190] on input "text" at bounding box center [281, 187] width 69 height 5
paste input "BR_LOT__MDV_SYNDPAGE__NVIP_EMA_TAC_LT_2025"
type input "BR_LOT__MDV_SYNDPAGE__NVIP_EMA_TAC_LT_2025"
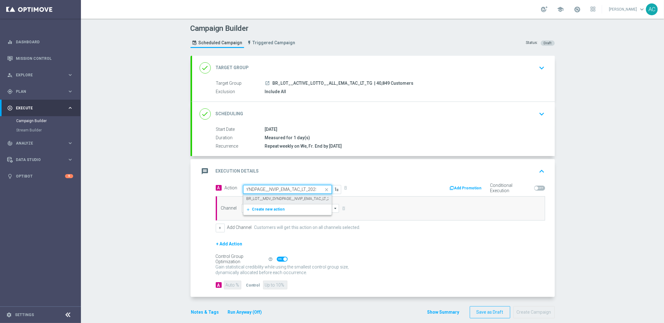
click at [282, 198] on label "BR_LOT__MDV_SYNDPAGE__NVIP_EMA_TAC_LT_2025" at bounding box center [292, 198] width 90 height 5
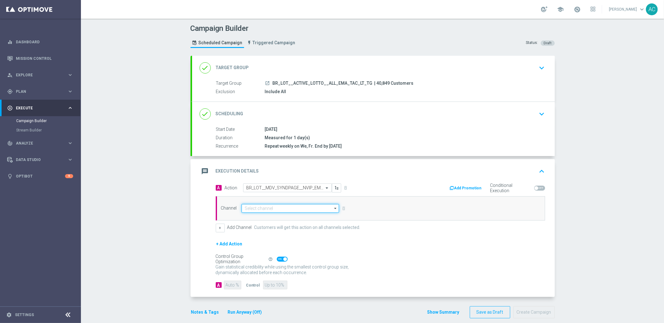
click at [279, 209] on input at bounding box center [291, 208] width 98 height 9
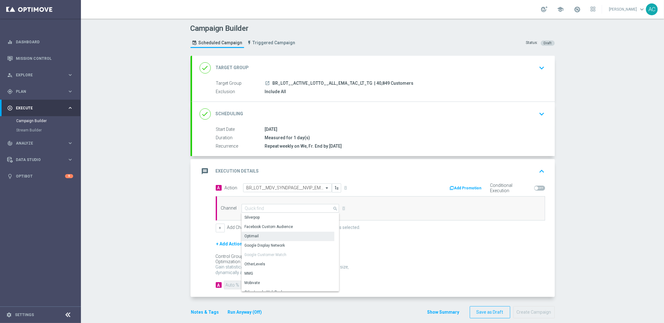
click at [270, 236] on div "Optimail" at bounding box center [288, 236] width 93 height 9
type input "Optimail"
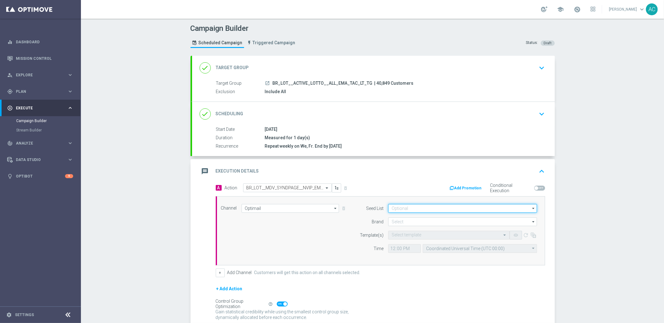
click at [451, 208] on input at bounding box center [462, 208] width 149 height 9
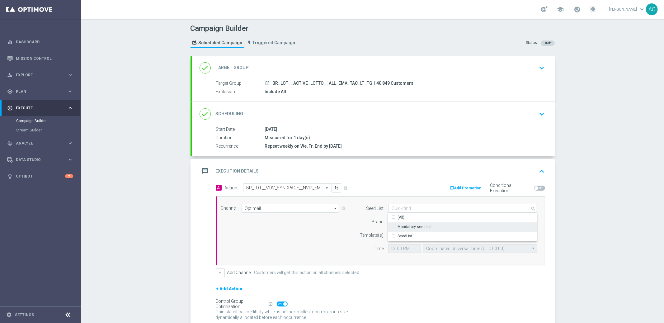
click at [439, 223] on div "Mandatory seed list" at bounding box center [462, 226] width 149 height 9
click at [306, 250] on div "Channel Optimail Optimail arrow_drop_down Drag here to set row groups Drag here…" at bounding box center [379, 231] width 326 height 54
type input "Mandatory seed list"
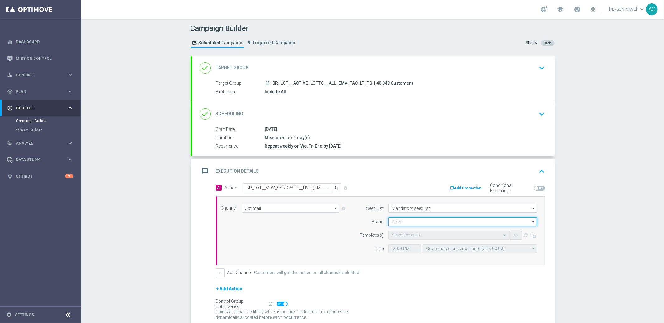
click at [414, 223] on input at bounding box center [462, 221] width 149 height 9
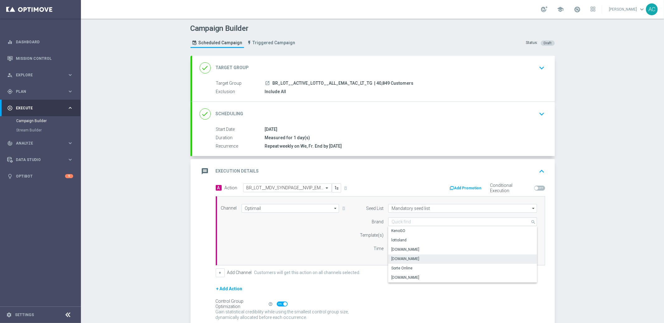
click at [414, 256] on div "[DOMAIN_NAME]" at bounding box center [406, 259] width 28 height 6
type input "[DOMAIN_NAME]"
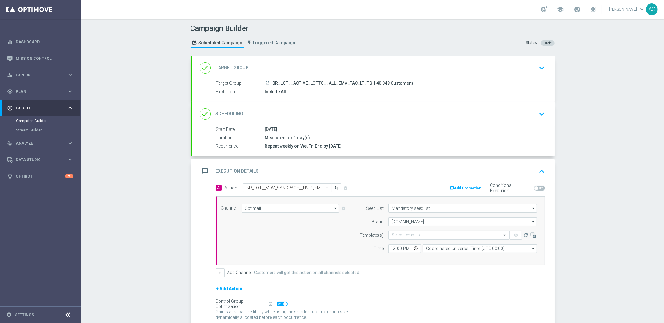
drag, startPoint x: 241, startPoint y: 249, endPoint x: 356, endPoint y: 235, distance: 115.5
click at [241, 249] on div "Channel Optimail Optimail arrow_drop_down Drag here to set row groups Drag here…" at bounding box center [379, 231] width 326 height 54
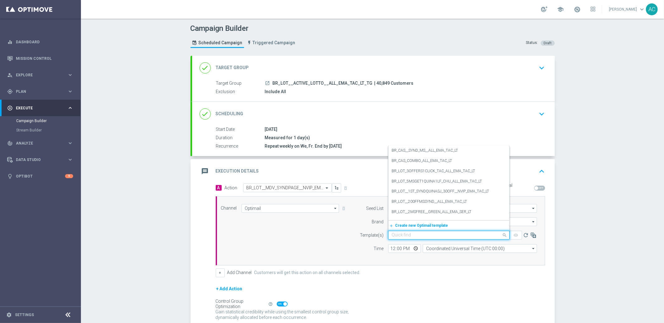
click at [401, 235] on input "text" at bounding box center [443, 235] width 102 height 5
paste input "BR_LOT__MDV_SYNDPAGE__NVIP_EMA_TAC_LT_2025"
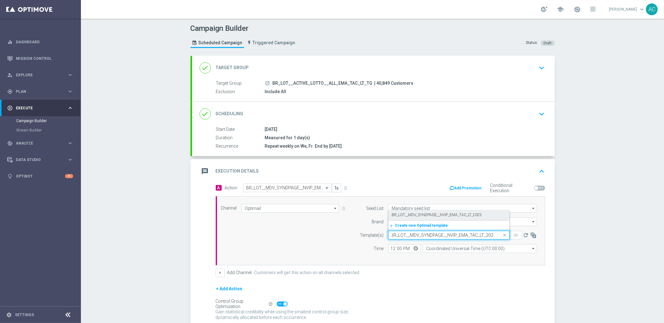
click at [427, 214] on label "BR_LOT__MDV_SYNDPAGE__NVIP_EMA_TAC_LT_2025" at bounding box center [437, 214] width 90 height 5
type input "BR_LOT__MDV_SYNDPAGE__NVIP_EMA_TAC_LT_2025"
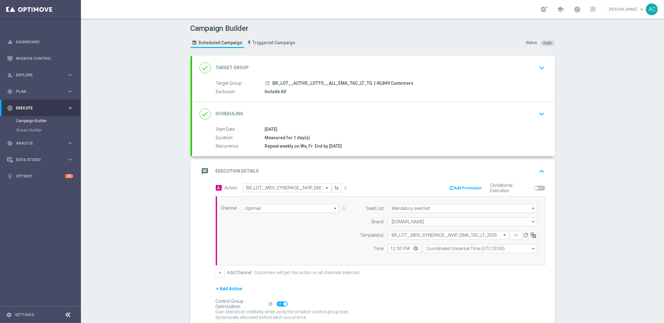
scroll to position [0, 0]
click at [389, 248] on input "12:00" at bounding box center [404, 248] width 33 height 9
type input "18:00"
click at [451, 249] on input "Coordinated Universal Time (UTC 00:00)" at bounding box center [480, 248] width 114 height 9
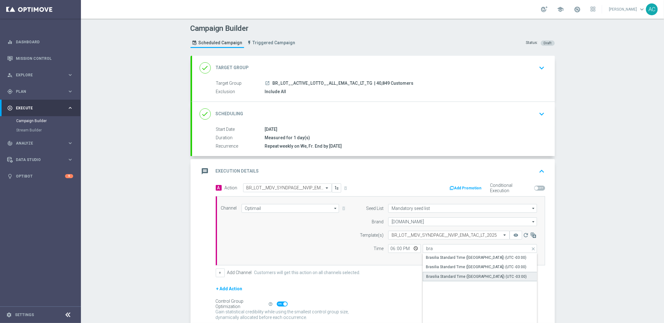
click at [494, 275] on div "Brasilia Standard Time ([GEOGRAPHIC_DATA]) (UTC -03:00)" at bounding box center [476, 277] width 101 height 6
type input "Brasilia Standard Time ([GEOGRAPHIC_DATA]) (UTC -03:00)"
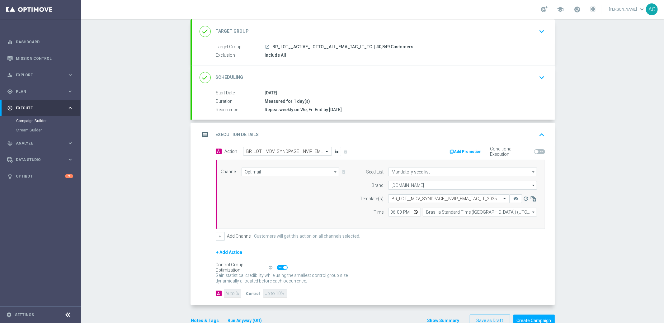
scroll to position [52, 0]
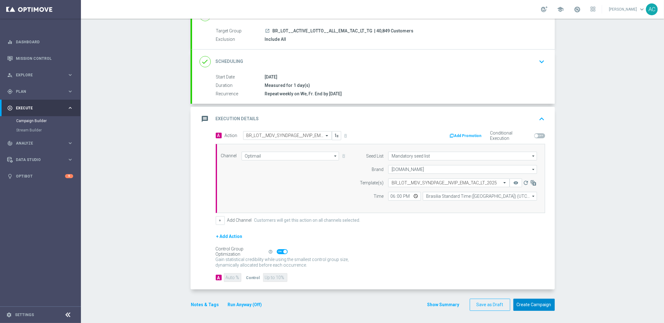
click at [532, 304] on button "Create Campaign" at bounding box center [534, 305] width 41 height 12
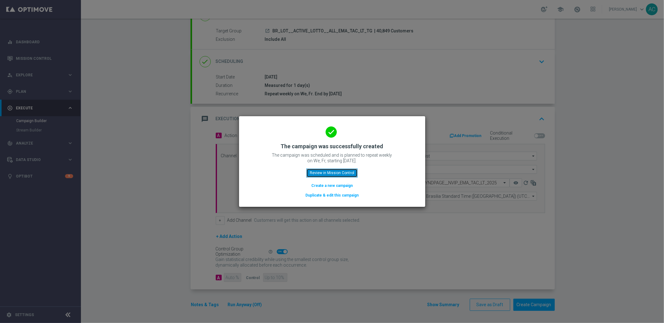
click at [332, 176] on button "Review in Mission Control" at bounding box center [331, 172] width 51 height 9
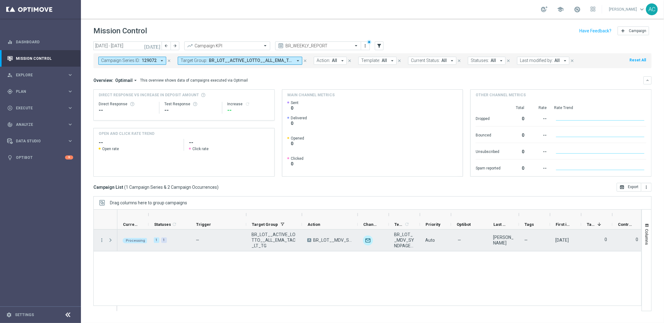
click at [110, 242] on span "Press SPACE to select this row." at bounding box center [111, 240] width 6 height 5
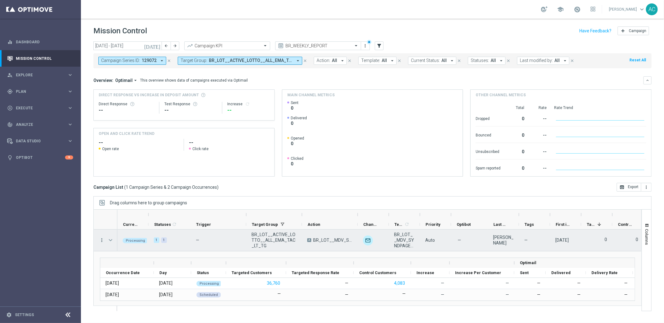
click at [101, 240] on icon "more_vert" at bounding box center [102, 240] width 6 height 6
click at [325, 209] on div at bounding box center [367, 219] width 548 height 20
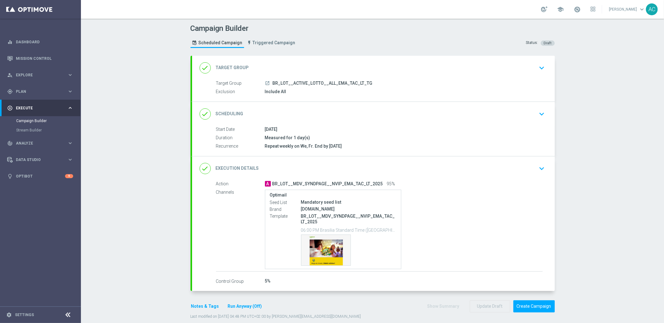
click at [530, 112] on div "done Scheduling keyboard_arrow_down" at bounding box center [374, 114] width 348 height 12
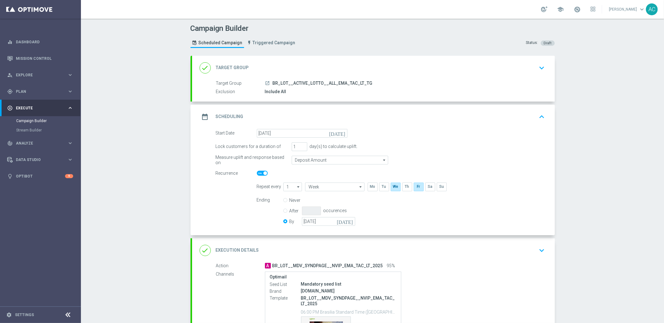
click at [618, 213] on div "Campaign Builder Scheduled Campaign Triggered Campaign Status: Draft done Targe…" at bounding box center [372, 171] width 583 height 304
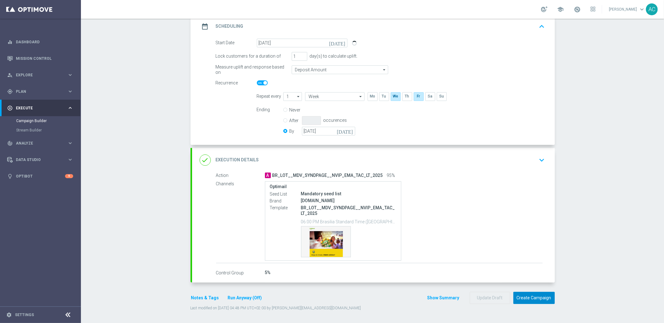
click at [535, 295] on button "Create Campaign" at bounding box center [534, 298] width 41 height 12
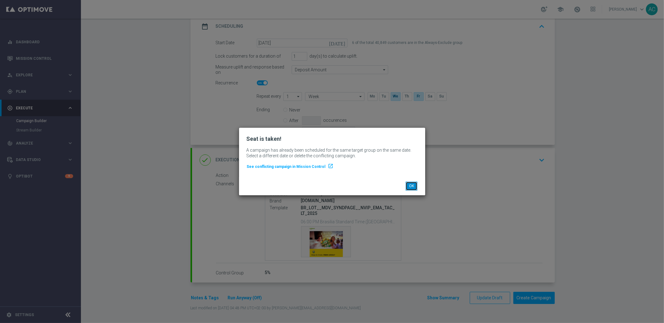
click at [413, 185] on button "OK" at bounding box center [412, 186] width 12 height 9
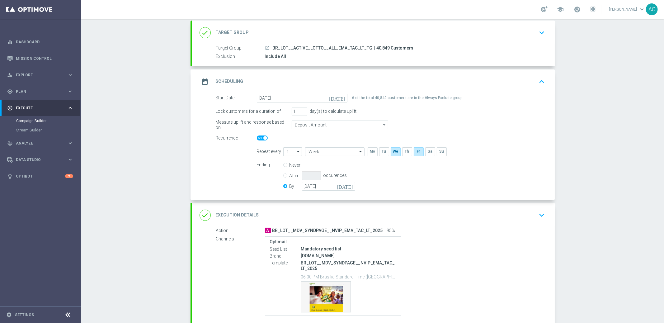
scroll to position [33, 0]
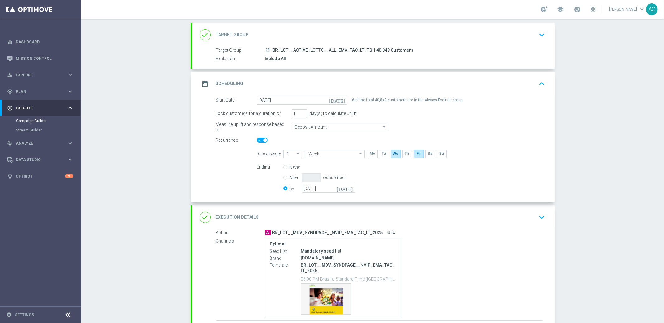
click at [300, 233] on span "BR_LOT__MDV_SYNDPAGE__NVIP_EMA_TAC_LT_2025" at bounding box center [328, 233] width 111 height 6
copy span "BR_LOT__MDV_SYNDPAGE__NVIP_EMA_TAC_LT_2025"
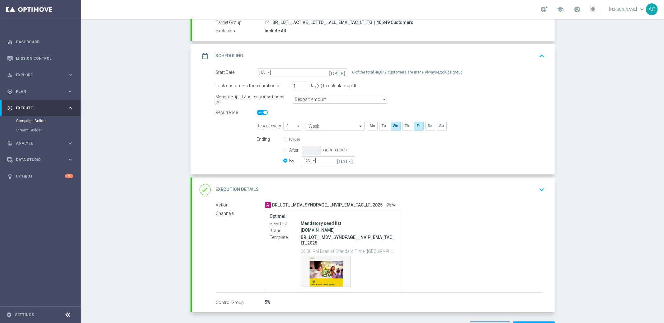
scroll to position [90, 0]
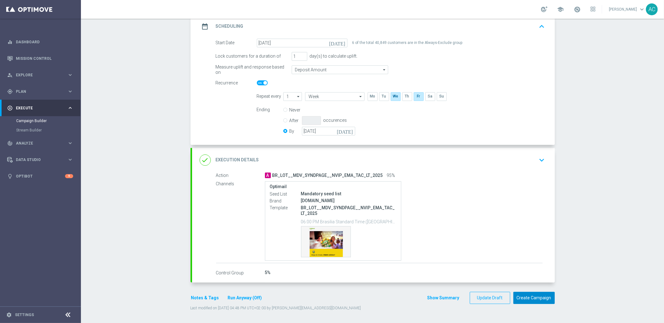
click at [528, 301] on button "Create Campaign" at bounding box center [534, 298] width 41 height 12
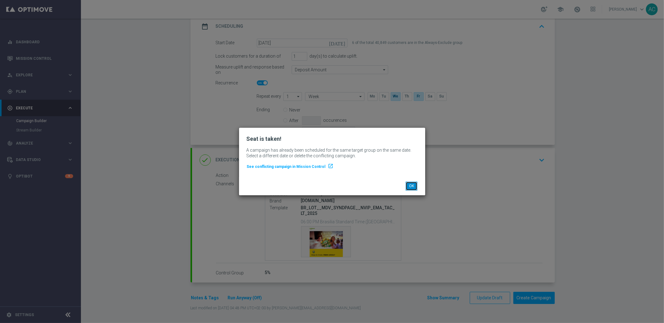
click at [409, 187] on button "OK" at bounding box center [412, 186] width 12 height 9
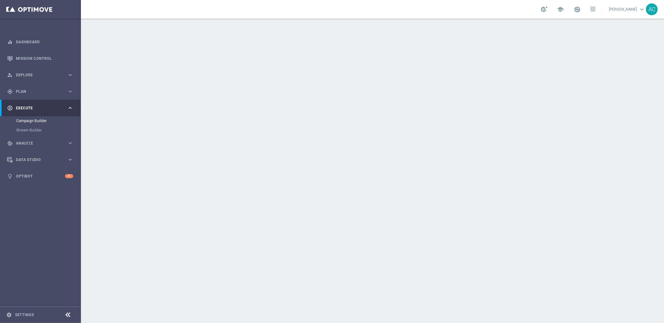
click at [540, 113] on icon "keyboard_arrow_down" at bounding box center [542, 113] width 9 height 9
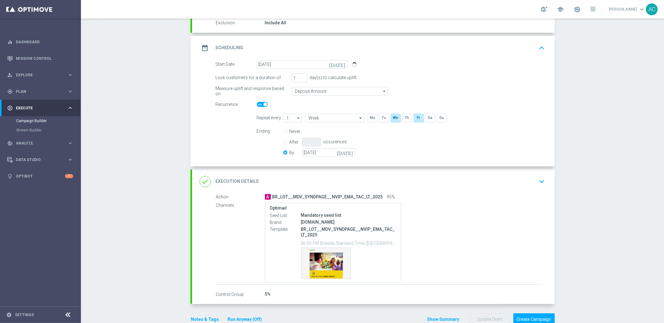
scroll to position [90, 0]
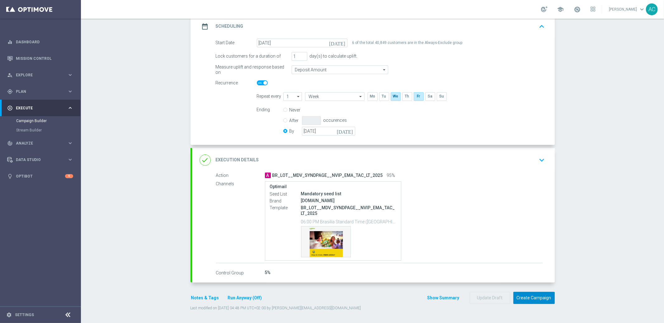
click at [534, 299] on button "Create Campaign" at bounding box center [534, 298] width 41 height 12
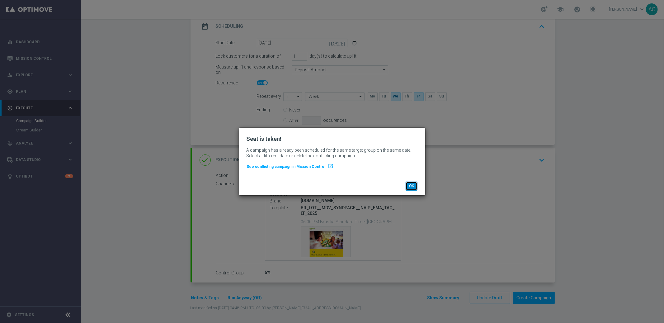
click at [412, 188] on button "OK" at bounding box center [412, 186] width 12 height 9
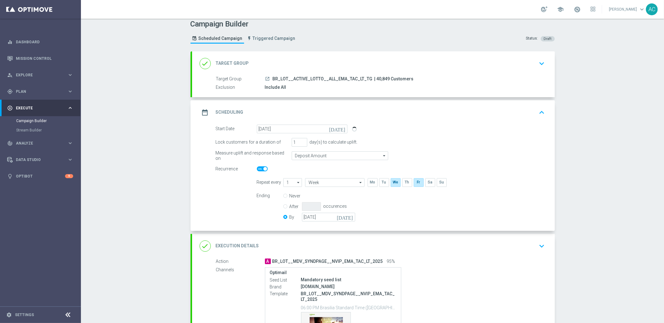
scroll to position [0, 0]
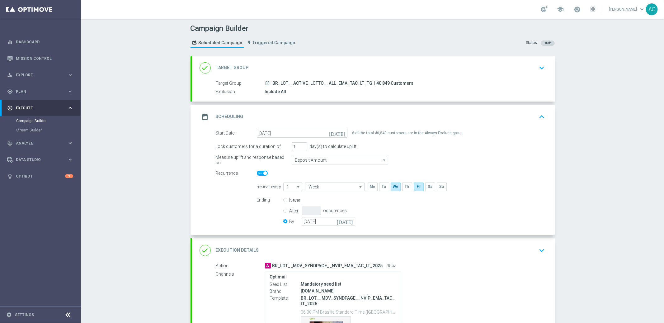
click at [322, 83] on span "BR_LOT__ACTIVE_LOTTO__ALL_EMA_TAC_LT_TG" at bounding box center [323, 84] width 100 height 6
copy span "BR_LOT__ACTIVE_LOTTO__ALL_EMA_TAC_LT_TG"
